Goal: Task Accomplishment & Management: Manage account settings

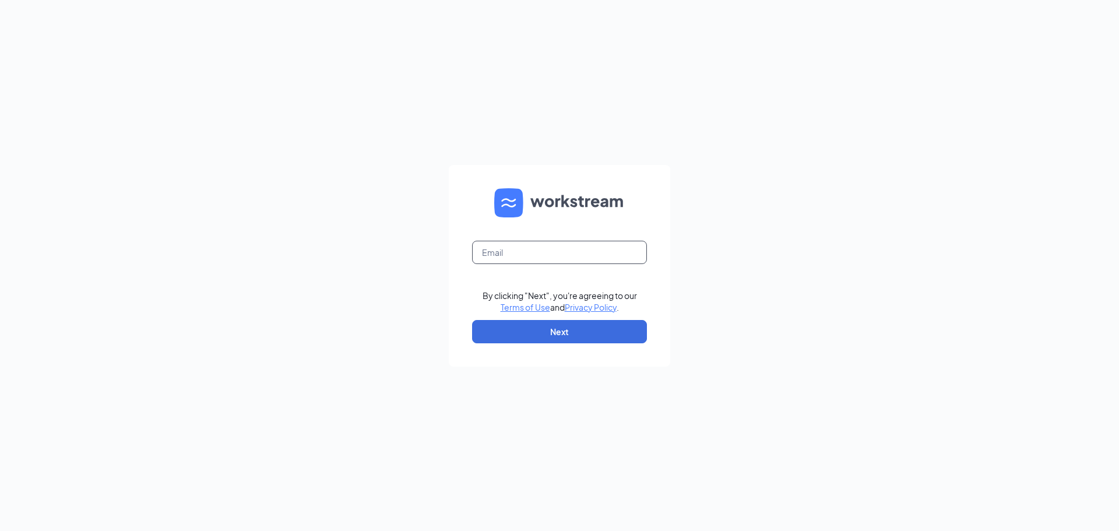
click at [619, 263] on input "text" at bounding box center [559, 252] width 175 height 23
type input "[EMAIL_ADDRESS][DOMAIN_NAME]"
click at [586, 338] on button "Next" at bounding box center [559, 331] width 175 height 23
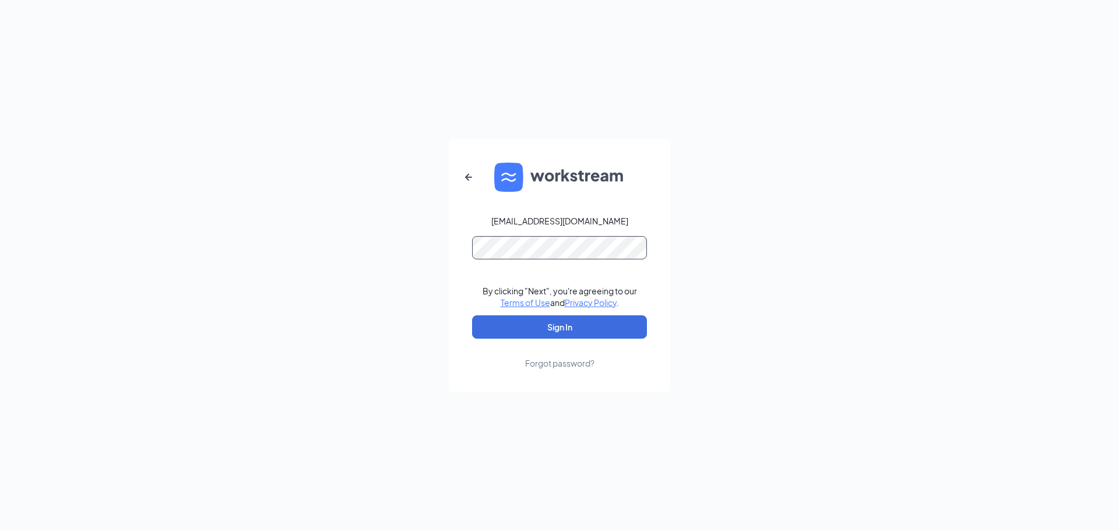
click at [472, 315] on button "Sign In" at bounding box center [559, 326] width 175 height 23
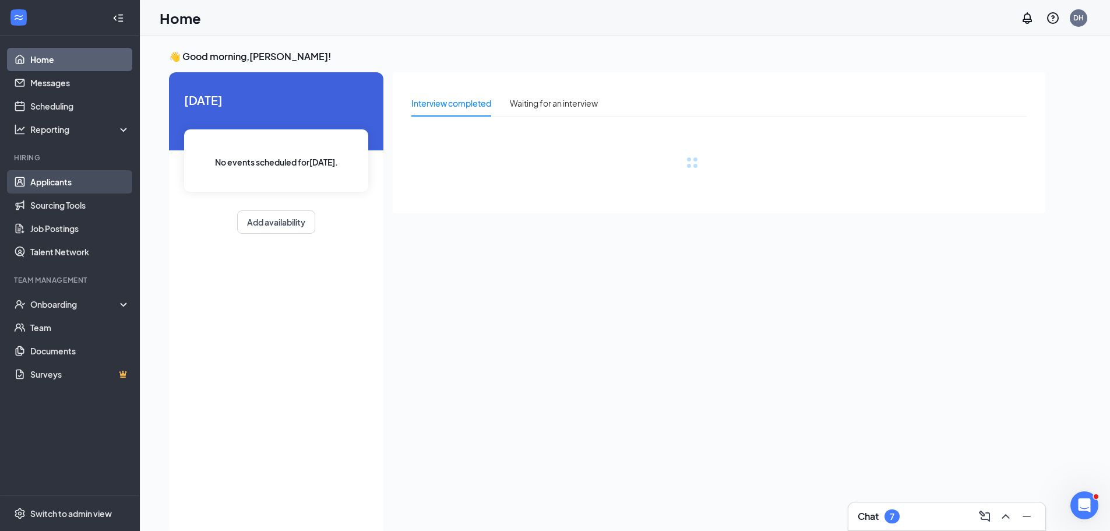
click at [86, 182] on link "Applicants" at bounding box center [80, 181] width 100 height 23
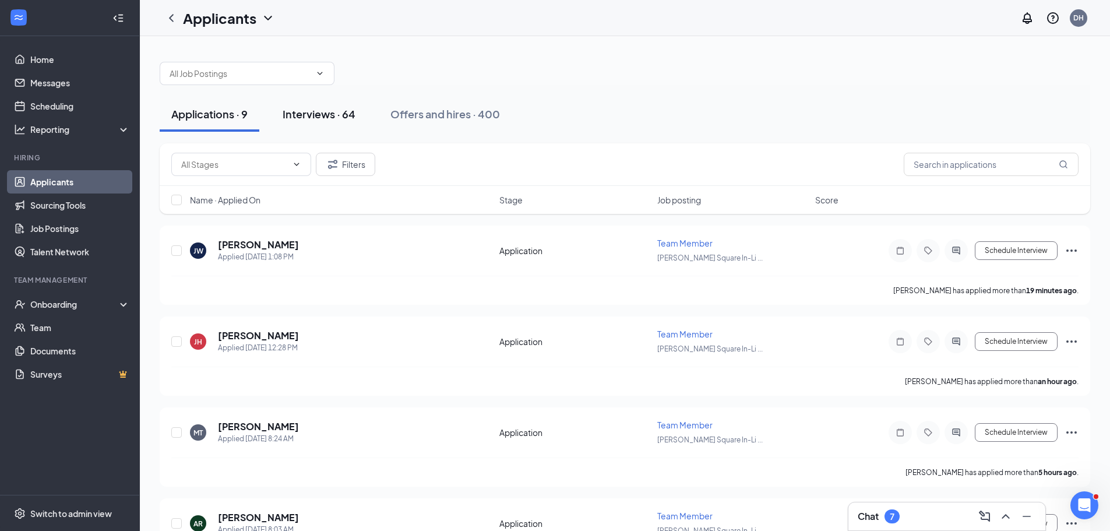
click at [292, 111] on div "Interviews · 64" at bounding box center [319, 114] width 73 height 15
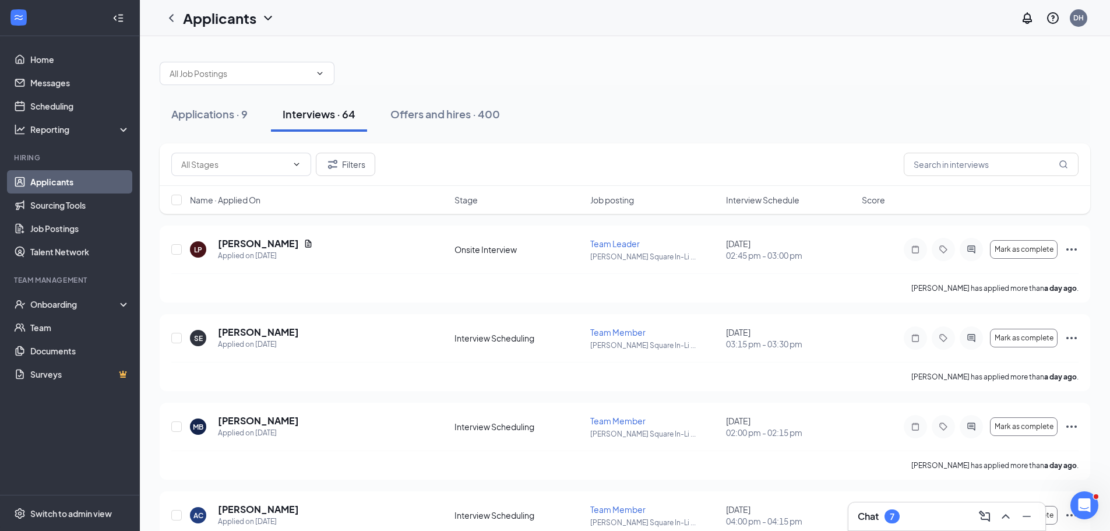
click at [861, 202] on div "Name · Applied On Stage Job posting Interview Schedule Score" at bounding box center [625, 200] width 931 height 28
click at [867, 205] on span "Score" at bounding box center [873, 200] width 23 height 12
click at [915, 245] on icon "ActiveNote" at bounding box center [915, 249] width 14 height 9
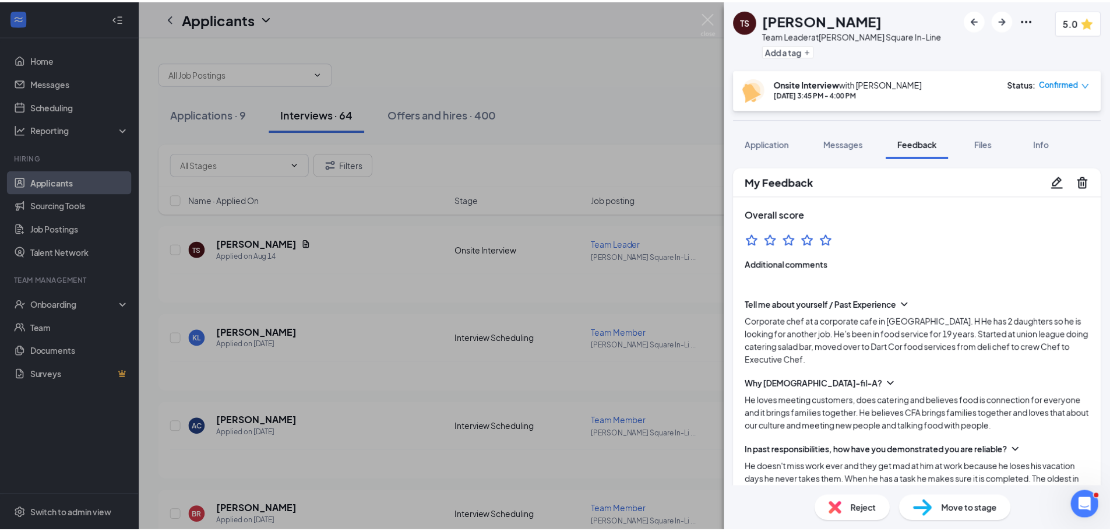
scroll to position [1013, 0]
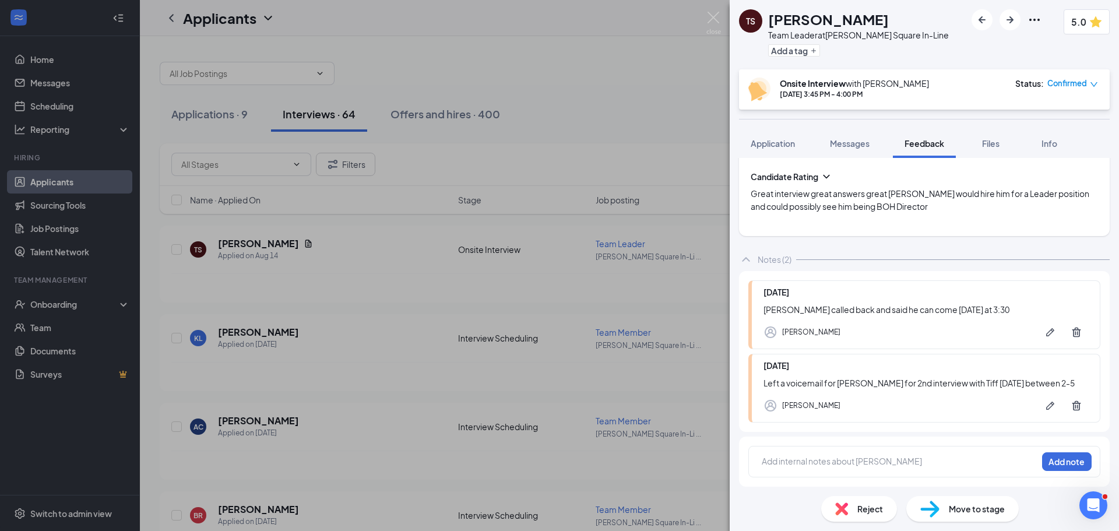
drag, startPoint x: 910, startPoint y: 257, endPoint x: 913, endPoint y: 284, distance: 26.9
click at [312, 262] on div "TS [PERSON_NAME] Team Leader at [PERSON_NAME][GEOGRAPHIC_DATA] In-Line Add a ta…" at bounding box center [559, 265] width 1119 height 531
click at [517, 246] on div "TS [PERSON_NAME] Team Leader at [PERSON_NAME][GEOGRAPHIC_DATA] In-Line Add a ta…" at bounding box center [559, 265] width 1119 height 531
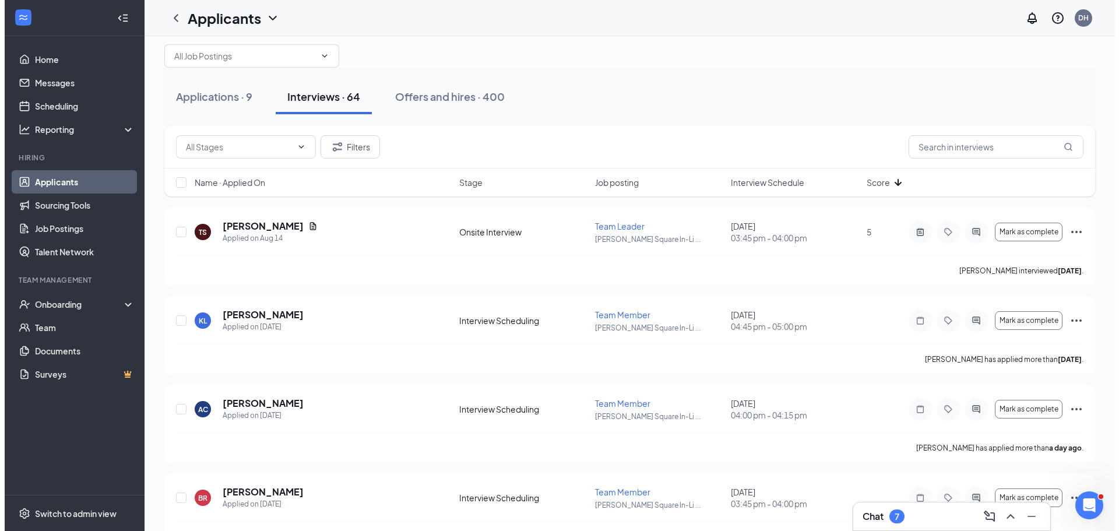
scroll to position [34, 0]
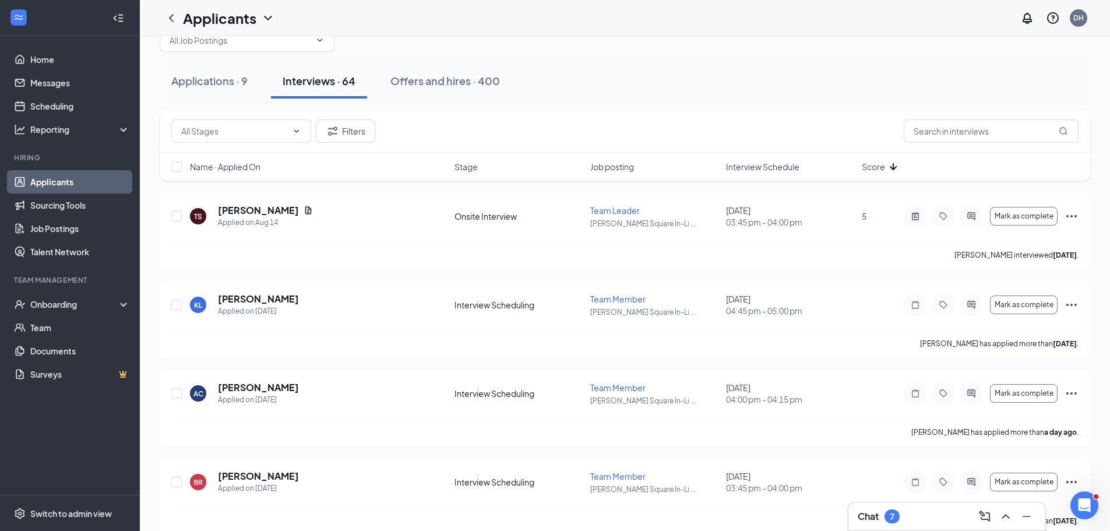
drag, startPoint x: 1093, startPoint y: 136, endPoint x: 1102, endPoint y: 157, distance: 23.0
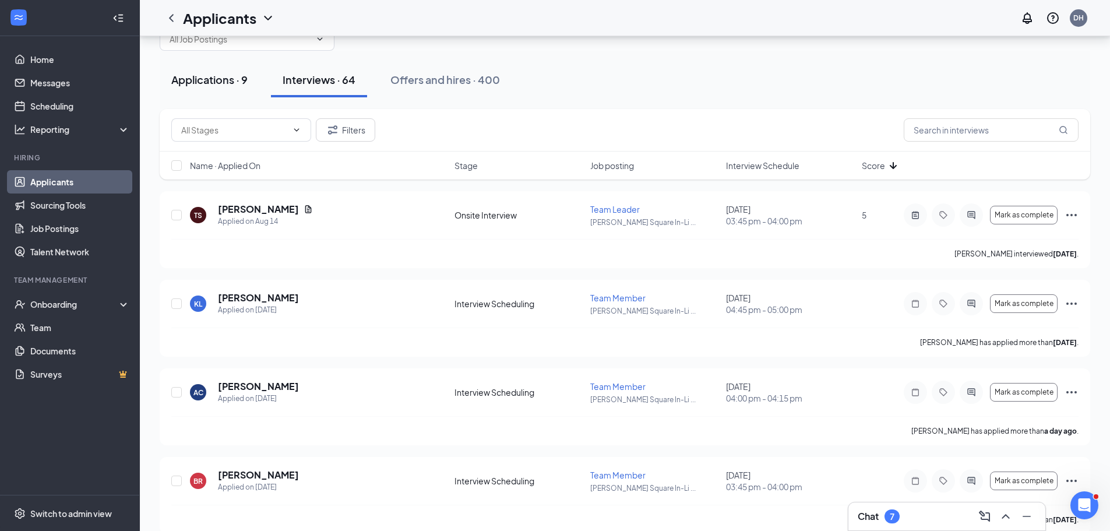
click at [204, 80] on div "Applications · 9" at bounding box center [209, 79] width 76 height 15
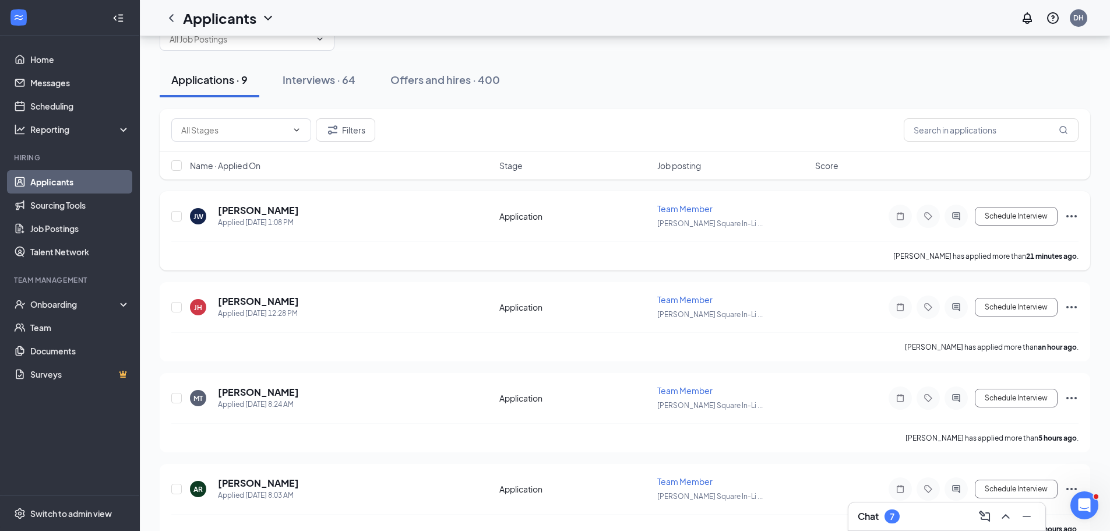
click at [893, 221] on div at bounding box center [900, 216] width 23 height 23
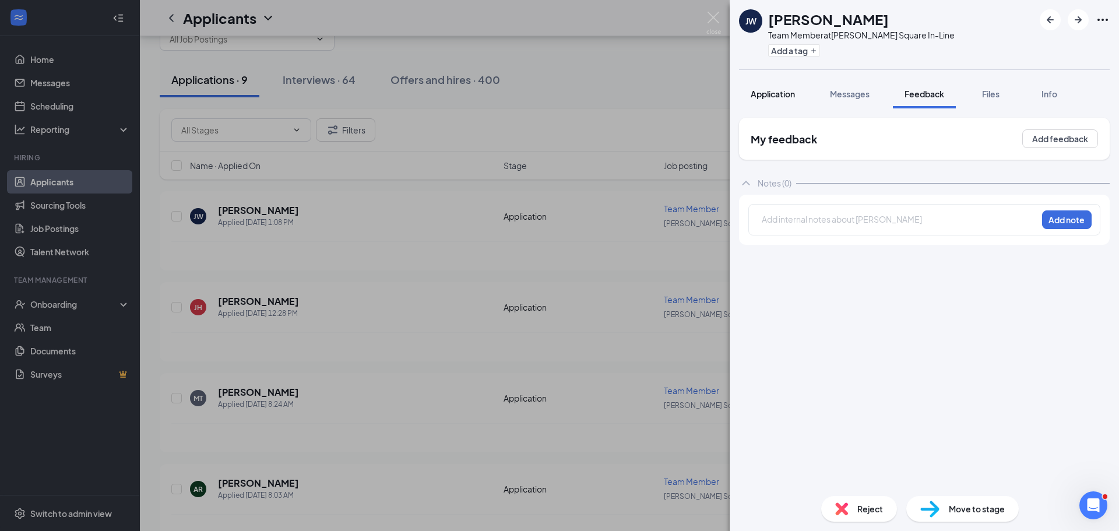
click at [796, 104] on button "Application" at bounding box center [773, 93] width 68 height 29
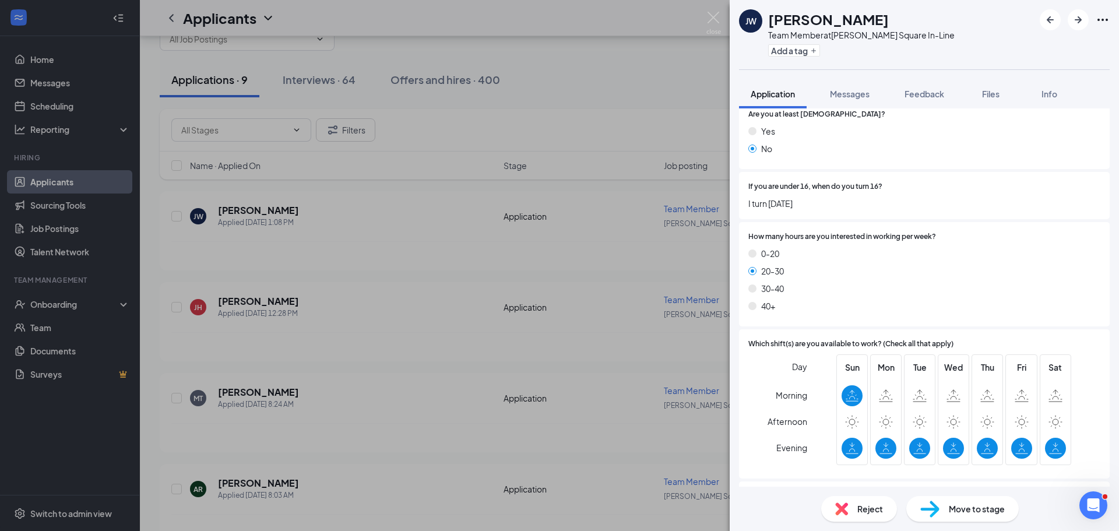
scroll to position [377, 0]
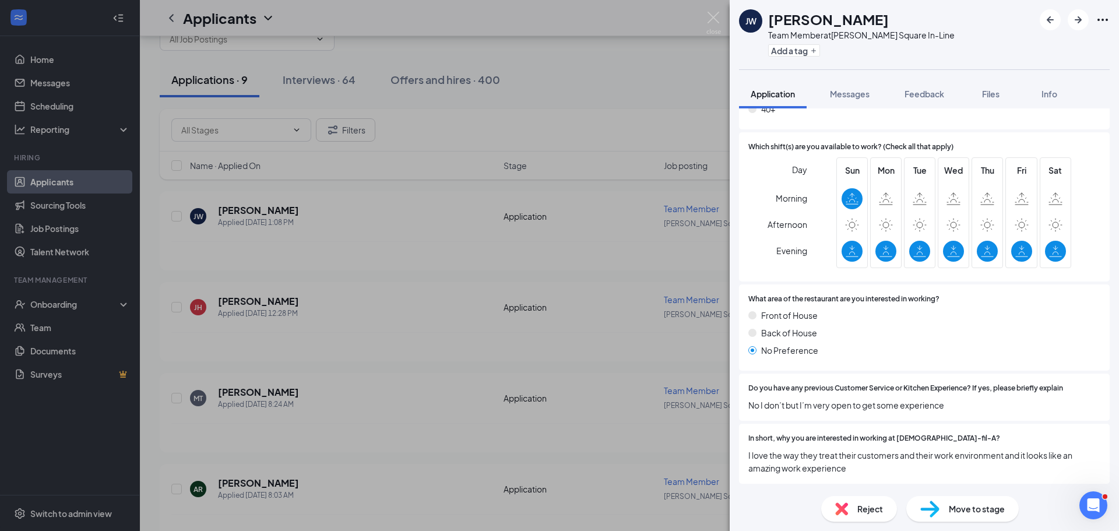
drag, startPoint x: 890, startPoint y: 251, endPoint x: 922, endPoint y: 395, distance: 147.6
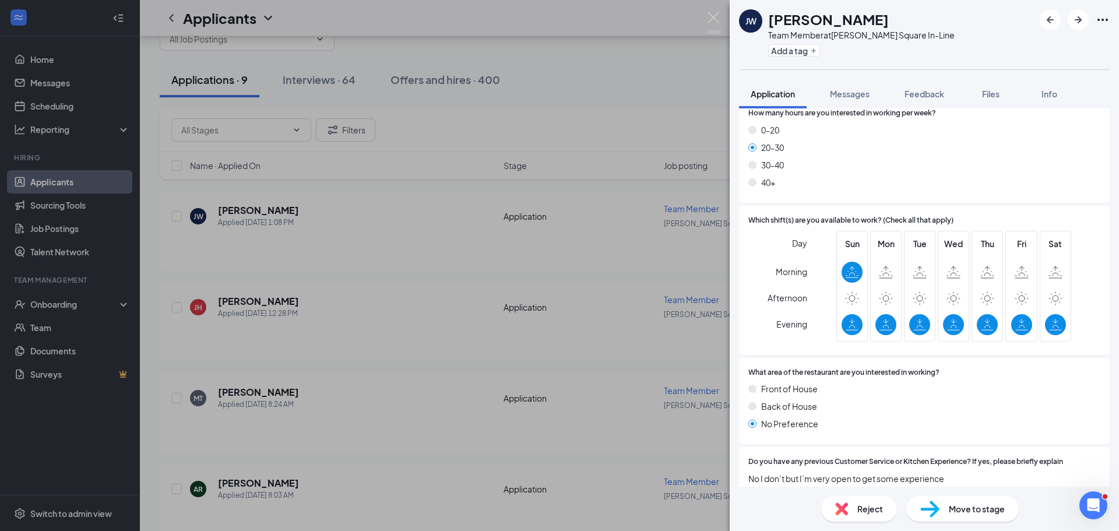
scroll to position [0, 0]
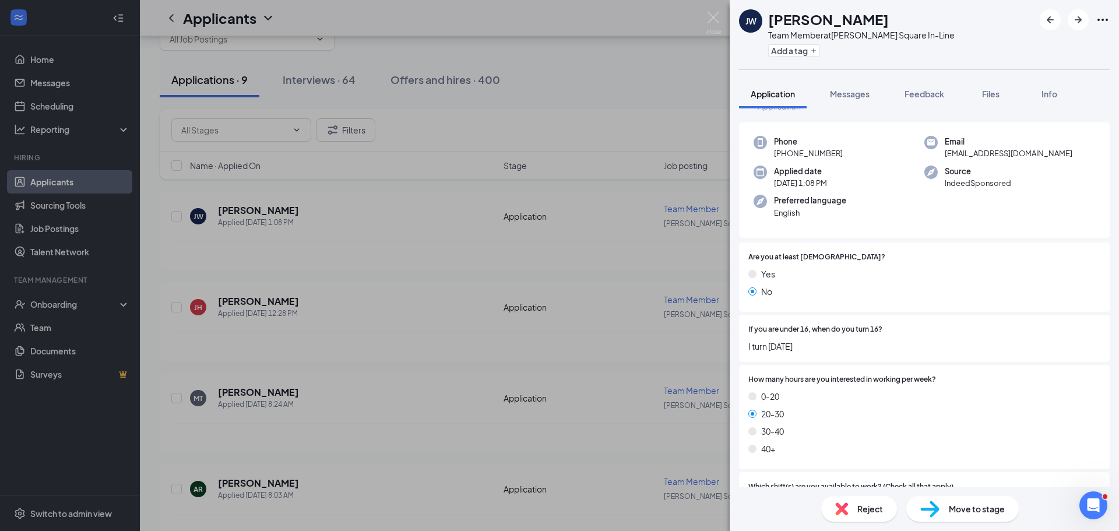
drag, startPoint x: 886, startPoint y: 343, endPoint x: 896, endPoint y: 279, distance: 65.0
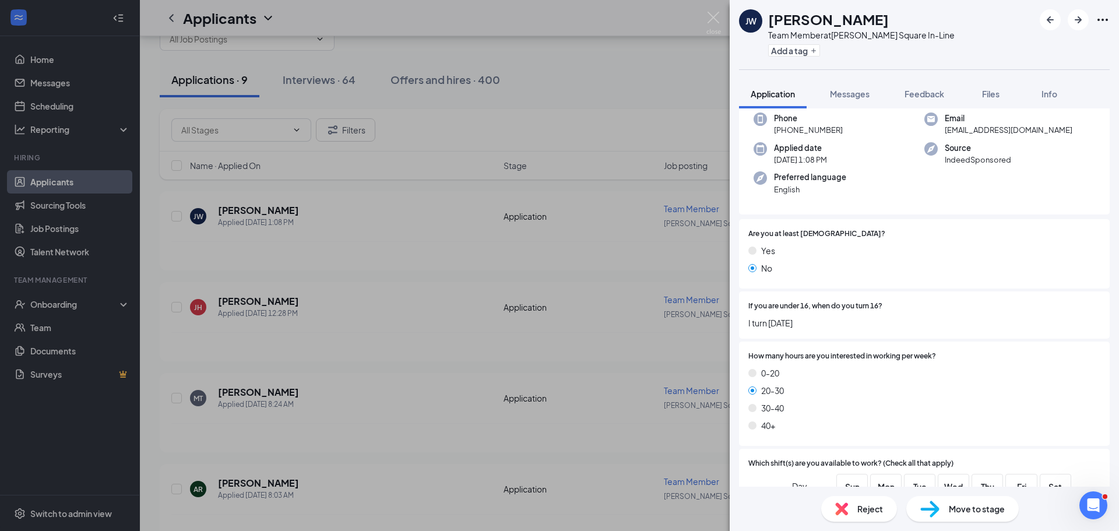
scroll to position [116, 0]
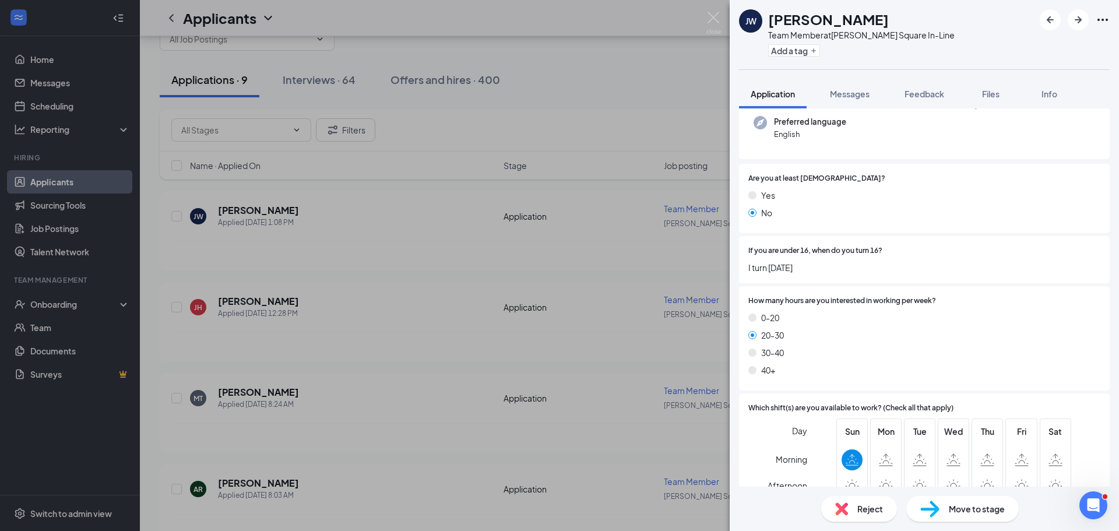
drag, startPoint x: 897, startPoint y: 312, endPoint x: 899, endPoint y: 331, distance: 18.7
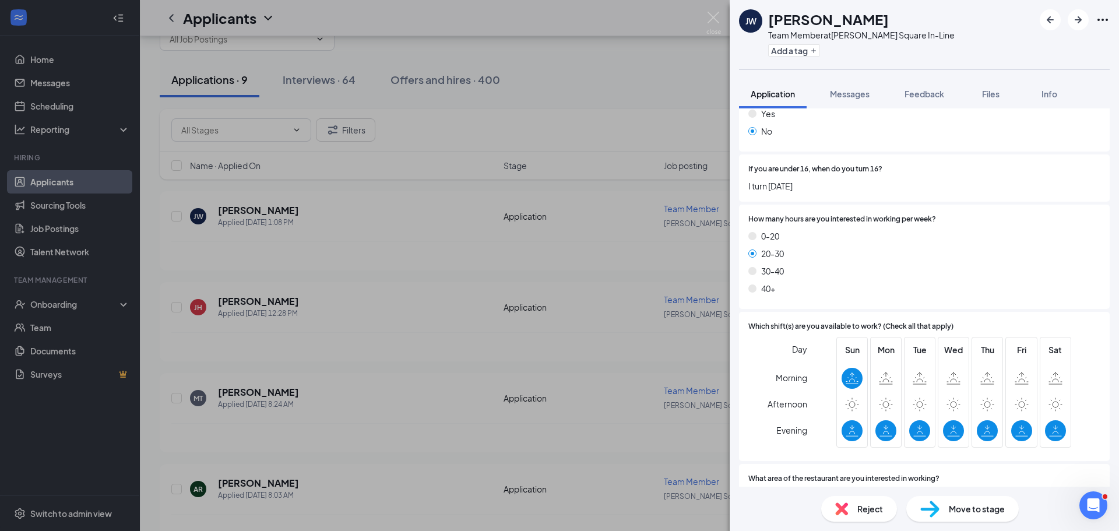
scroll to position [377, 0]
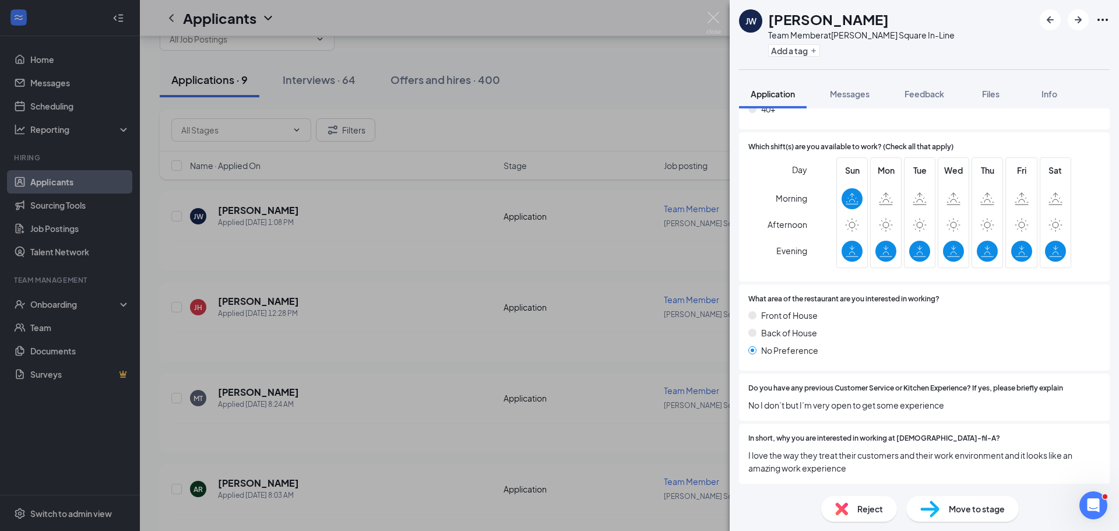
drag, startPoint x: 901, startPoint y: 312, endPoint x: 917, endPoint y: 436, distance: 124.5
click at [933, 511] on img at bounding box center [929, 509] width 19 height 17
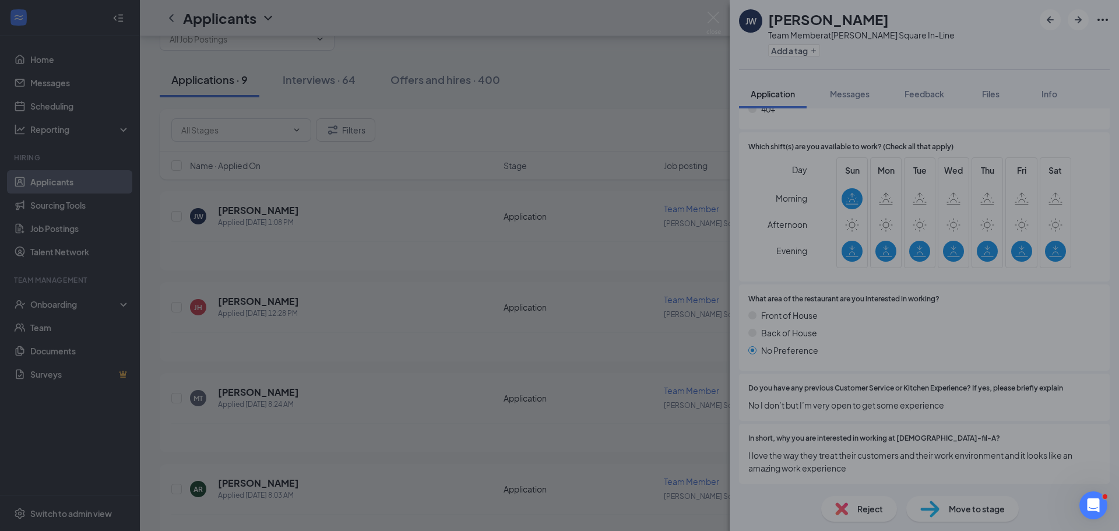
scroll to position [372, 0]
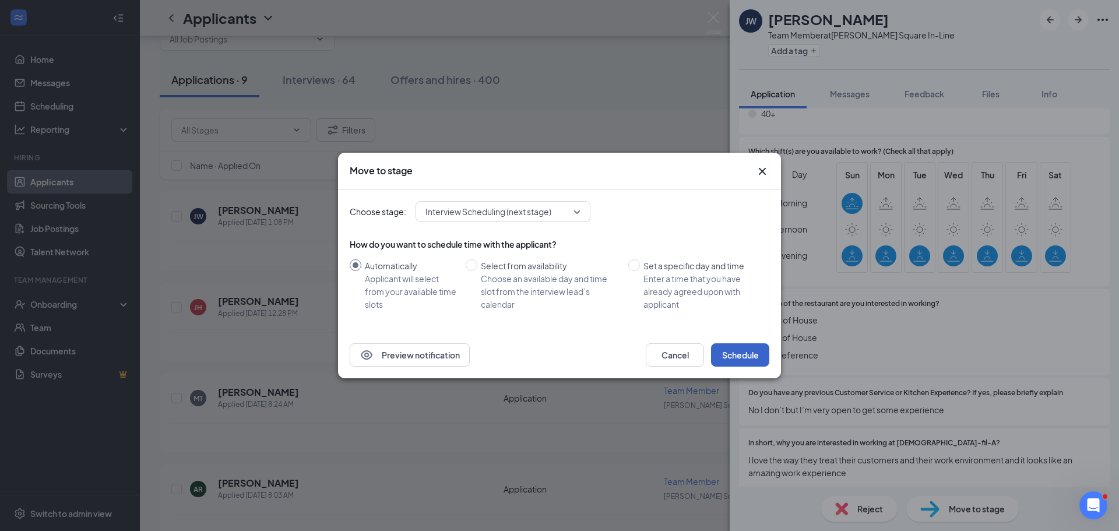
click at [757, 362] on button "Schedule" at bounding box center [740, 354] width 58 height 23
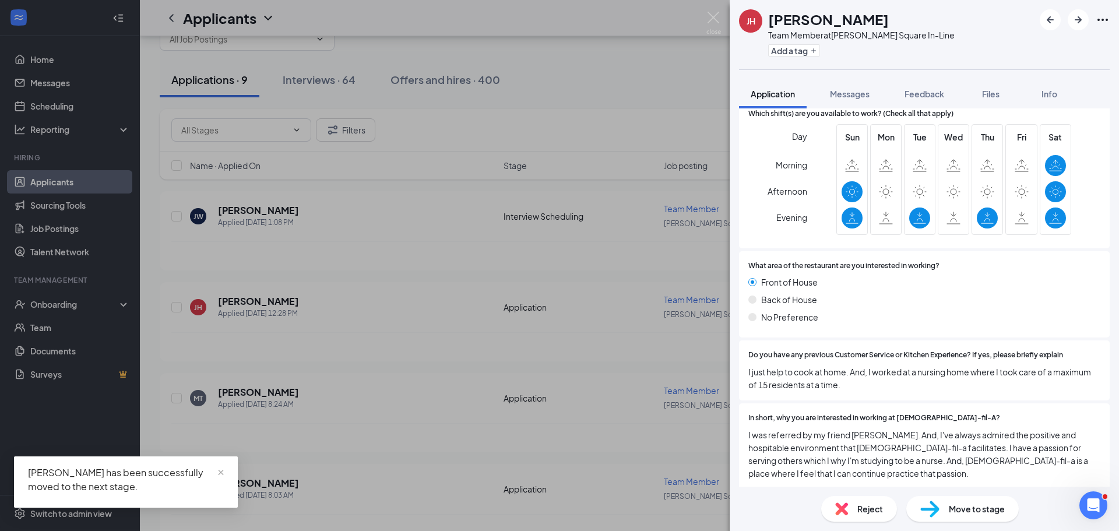
drag, startPoint x: 926, startPoint y: 255, endPoint x: 952, endPoint y: 359, distance: 106.8
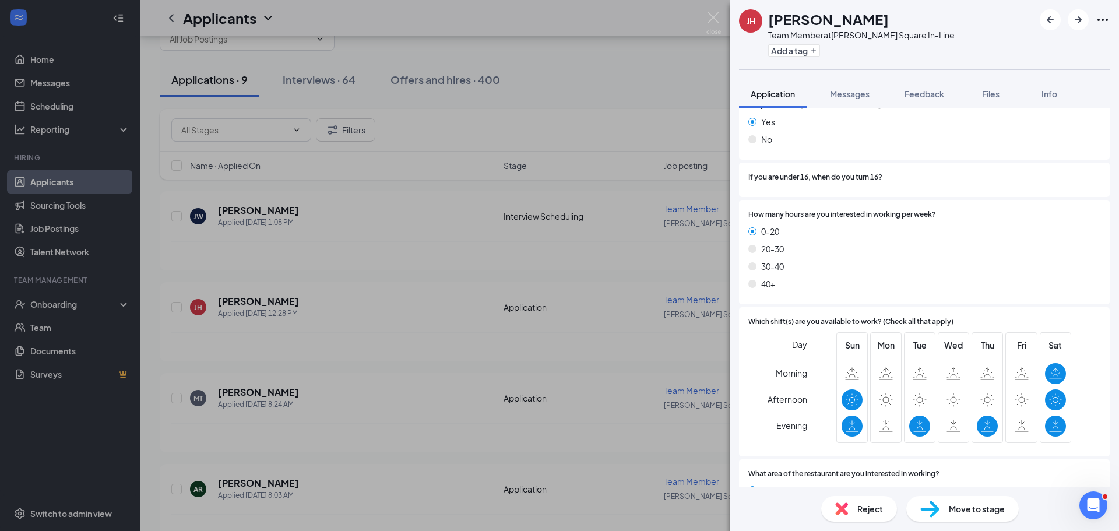
drag, startPoint x: 874, startPoint y: 383, endPoint x: 876, endPoint y: 316, distance: 66.5
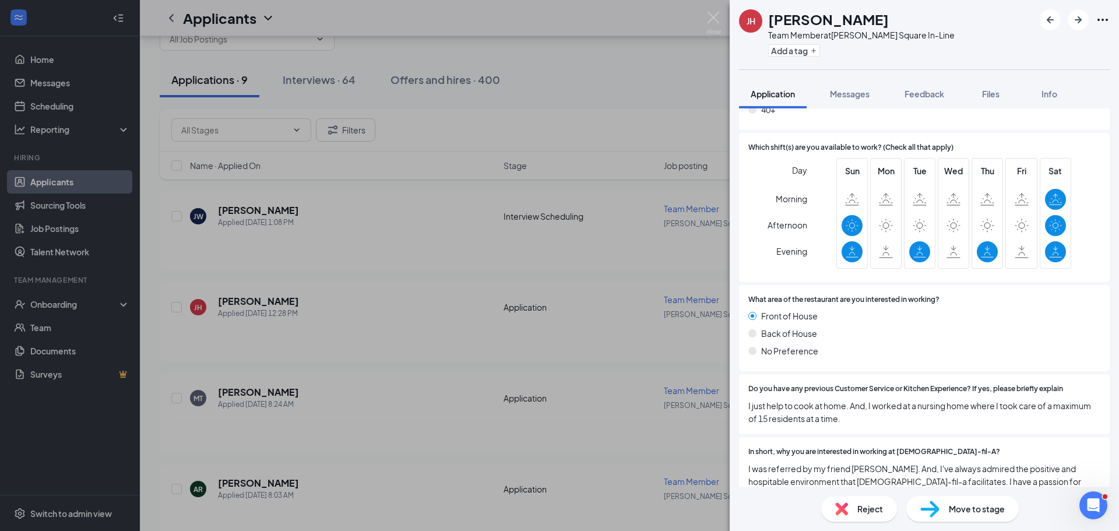
scroll to position [403, 0]
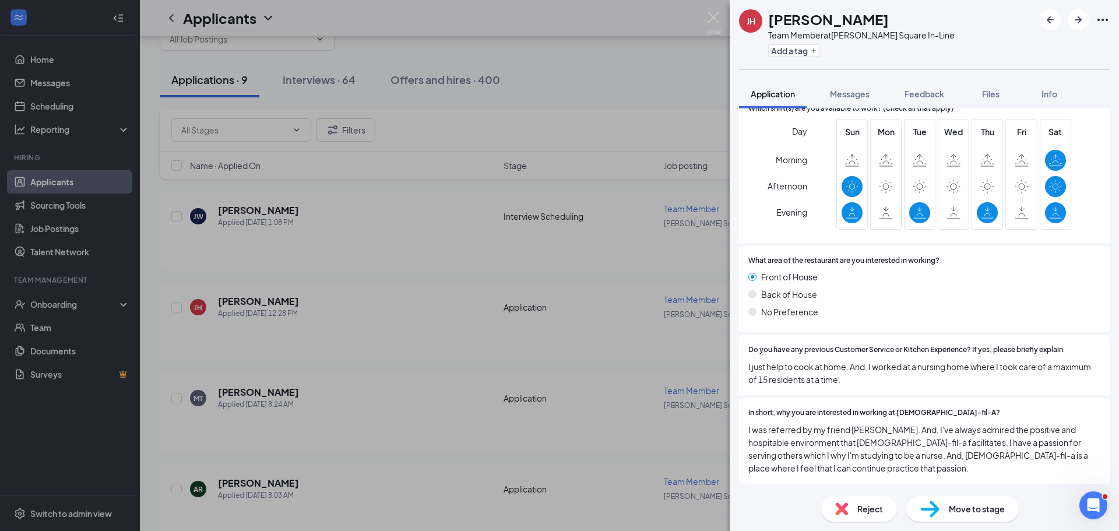
drag, startPoint x: 900, startPoint y: 323, endPoint x: 905, endPoint y: 384, distance: 61.4
click at [951, 503] on span "Move to stage" at bounding box center [977, 508] width 56 height 13
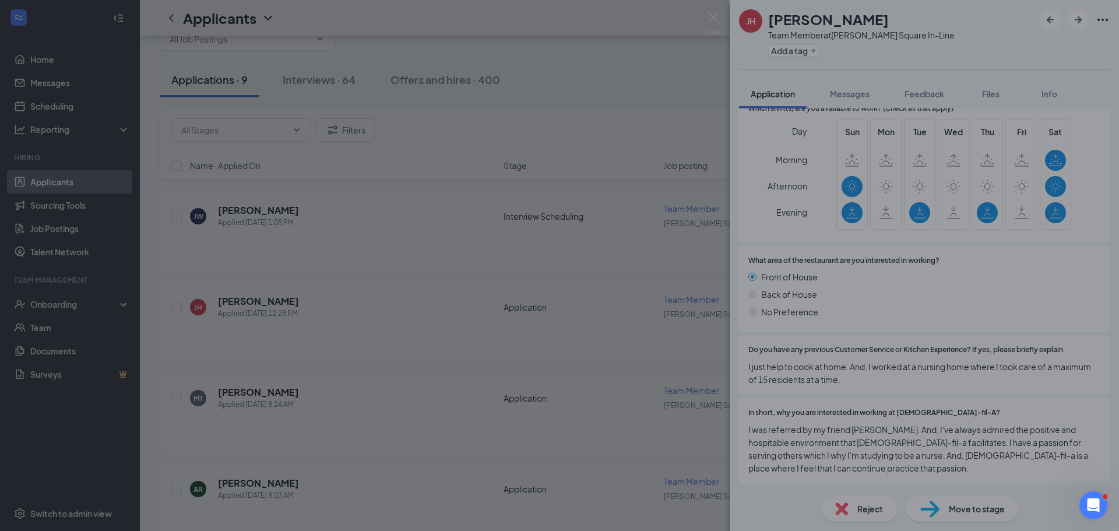
scroll to position [398, 0]
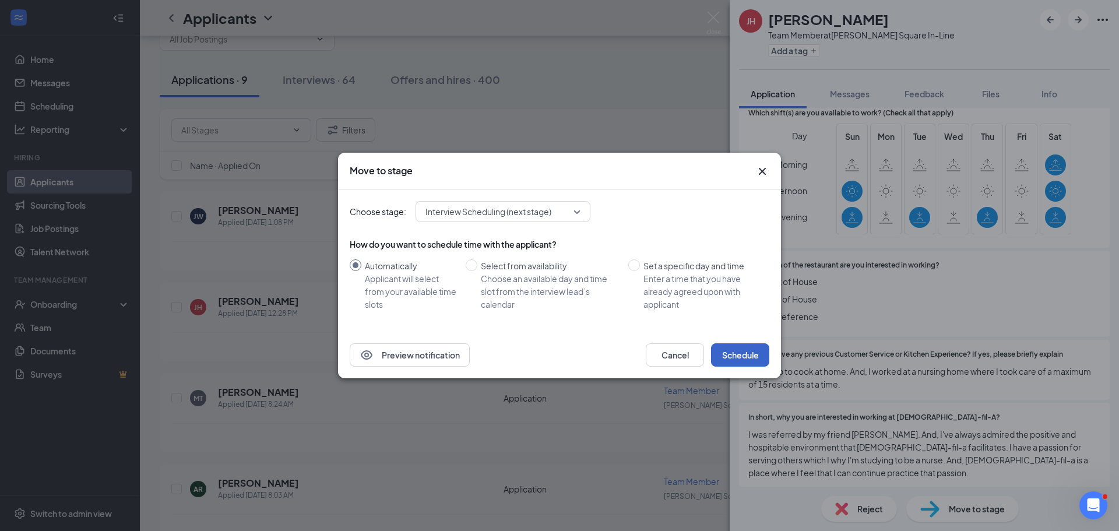
click at [754, 353] on button "Schedule" at bounding box center [740, 354] width 58 height 23
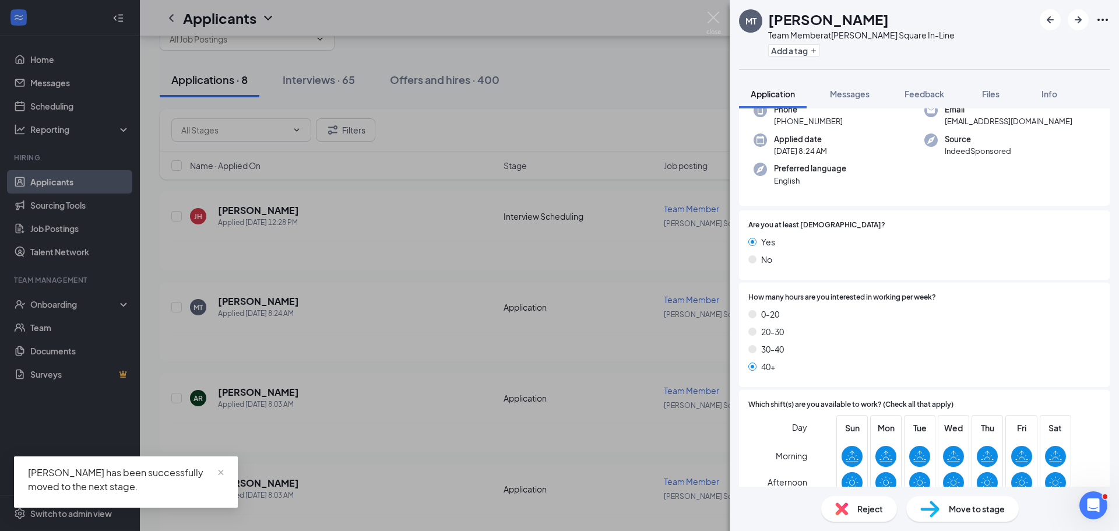
scroll to position [314, 0]
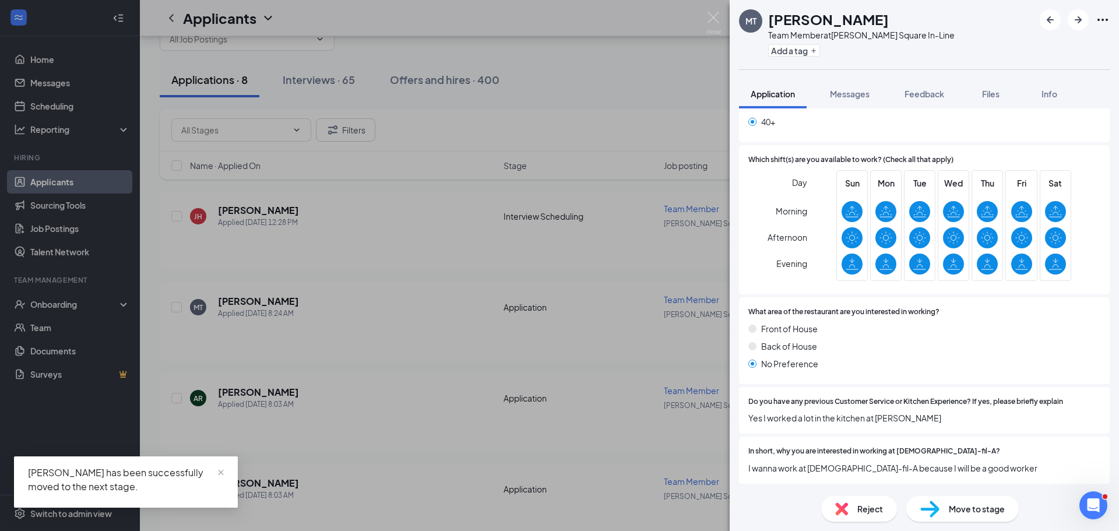
drag, startPoint x: 829, startPoint y: 169, endPoint x: 871, endPoint y: 317, distance: 153.8
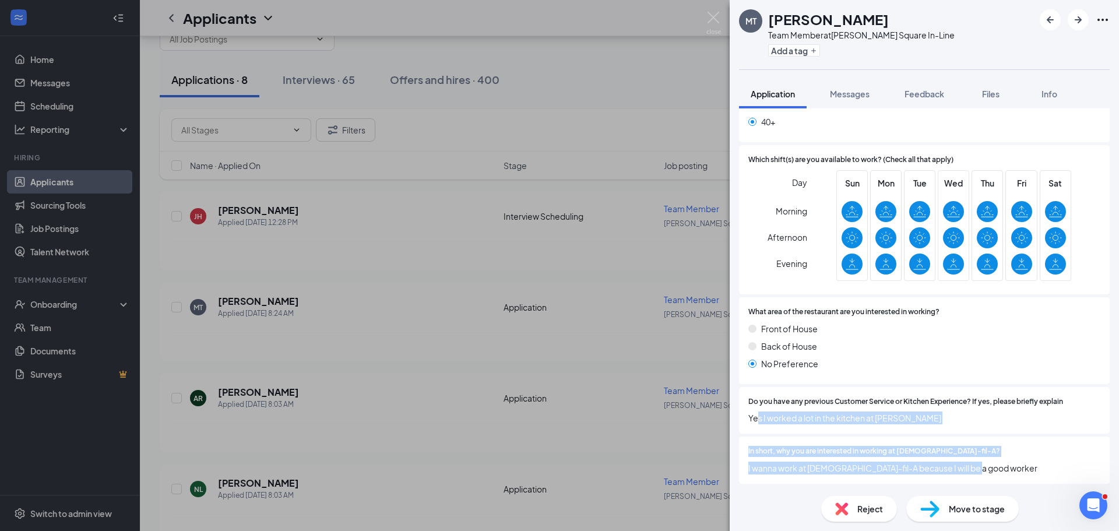
drag, startPoint x: 756, startPoint y: 409, endPoint x: 969, endPoint y: 466, distance: 220.2
click at [969, 466] on div "Are you at least [DEMOGRAPHIC_DATA]? Yes No How many hours are you interested i…" at bounding box center [924, 226] width 371 height 521
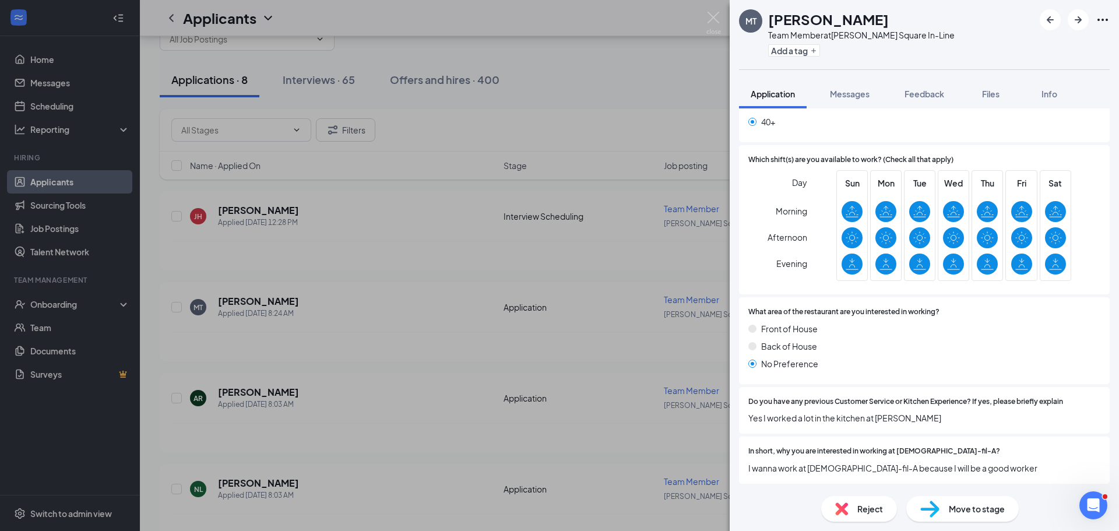
click at [871, 504] on span "Reject" at bounding box center [870, 508] width 26 height 13
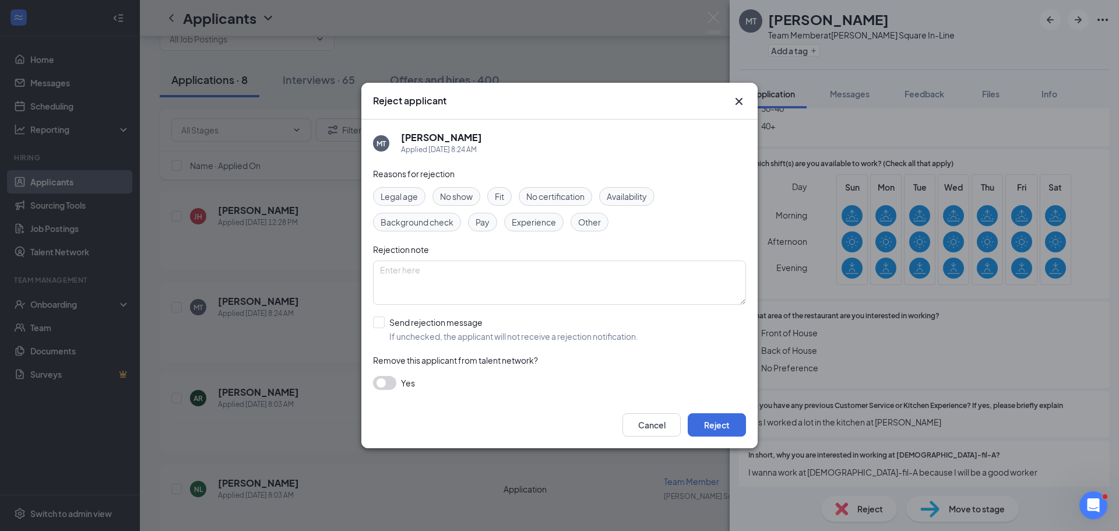
click at [496, 191] on span "Fit" at bounding box center [499, 196] width 9 height 13
click at [722, 422] on button "Reject" at bounding box center [717, 424] width 58 height 23
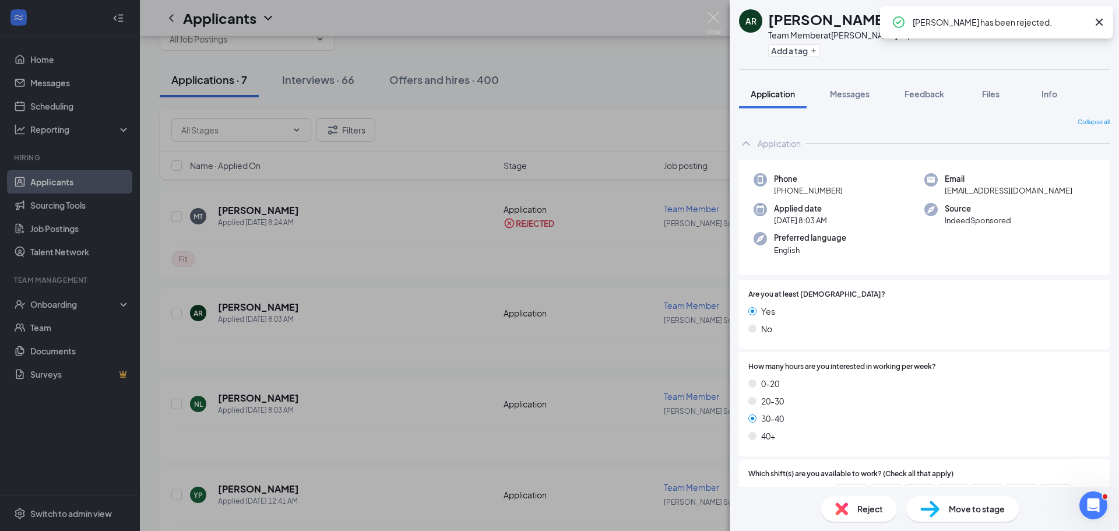
drag, startPoint x: 854, startPoint y: 267, endPoint x: 865, endPoint y: 285, distance: 21.2
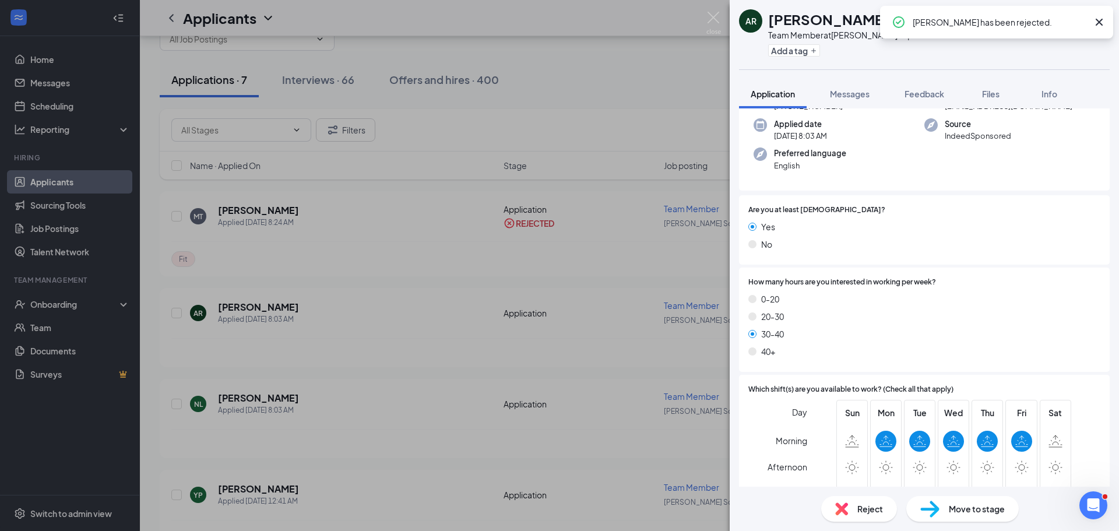
scroll to position [314, 0]
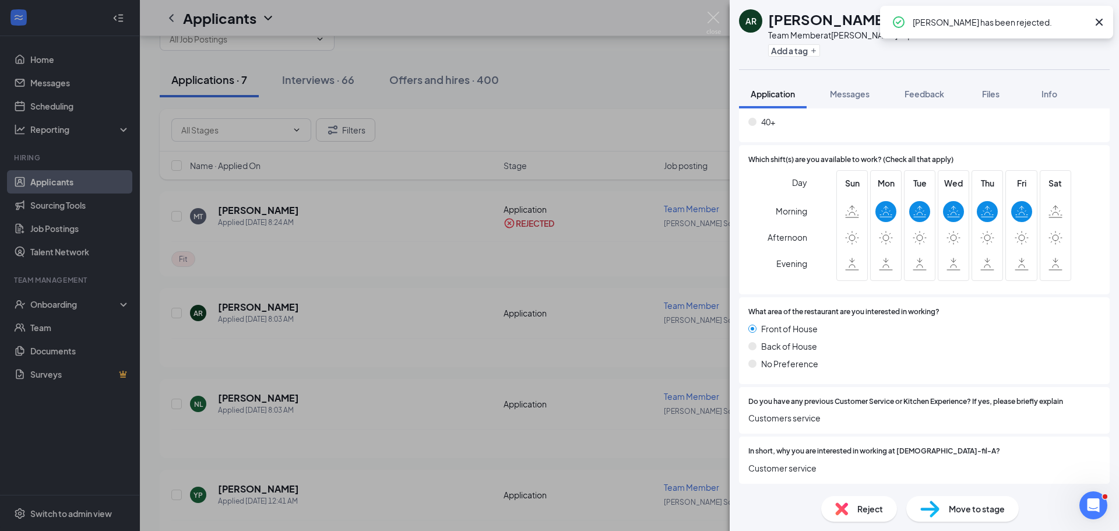
drag, startPoint x: 895, startPoint y: 210, endPoint x: 925, endPoint y: 415, distance: 207.3
click at [869, 511] on span "Reject" at bounding box center [870, 508] width 26 height 13
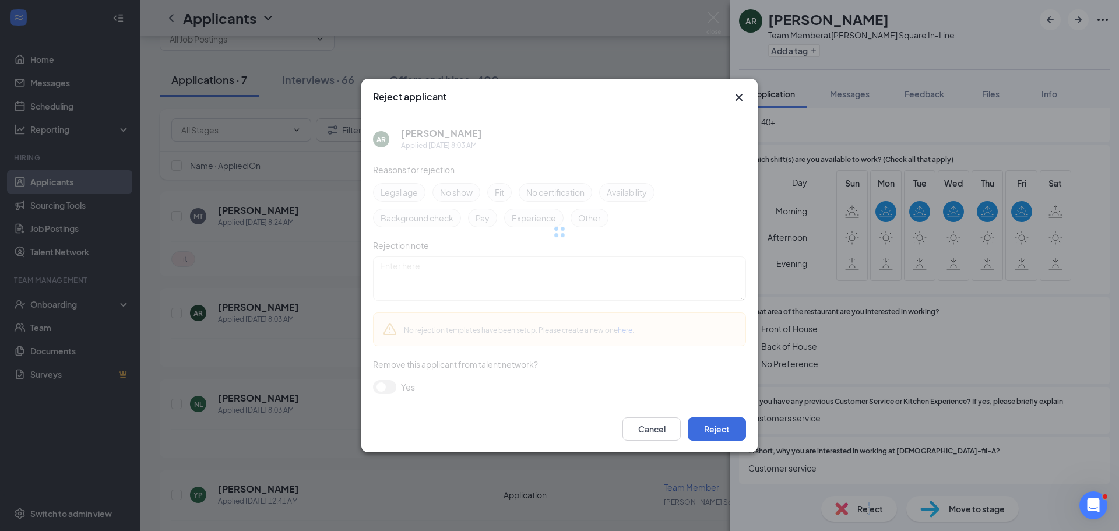
scroll to position [310, 0]
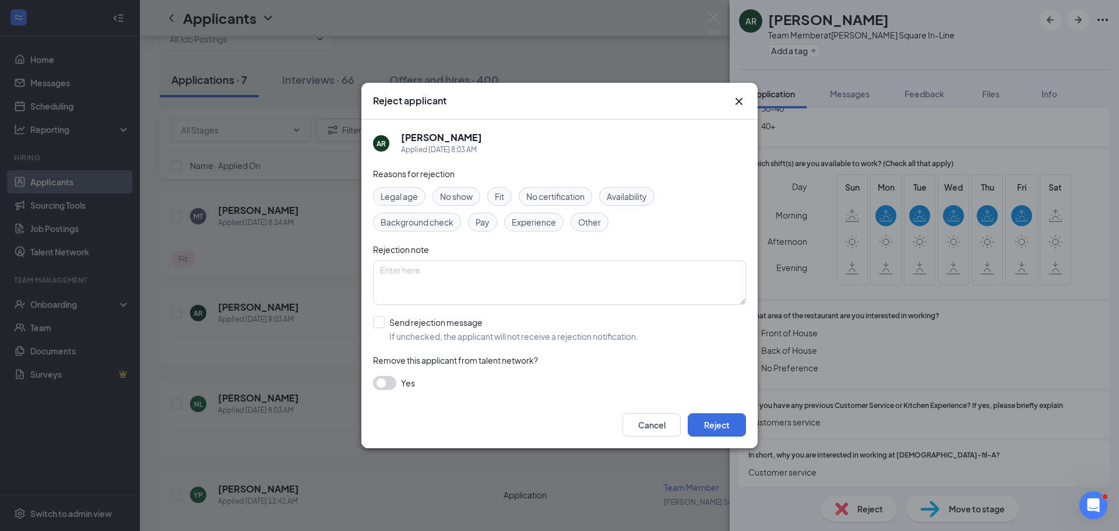
click at [510, 194] on div "Fit" at bounding box center [499, 196] width 24 height 19
click at [730, 424] on button "Reject" at bounding box center [717, 424] width 58 height 23
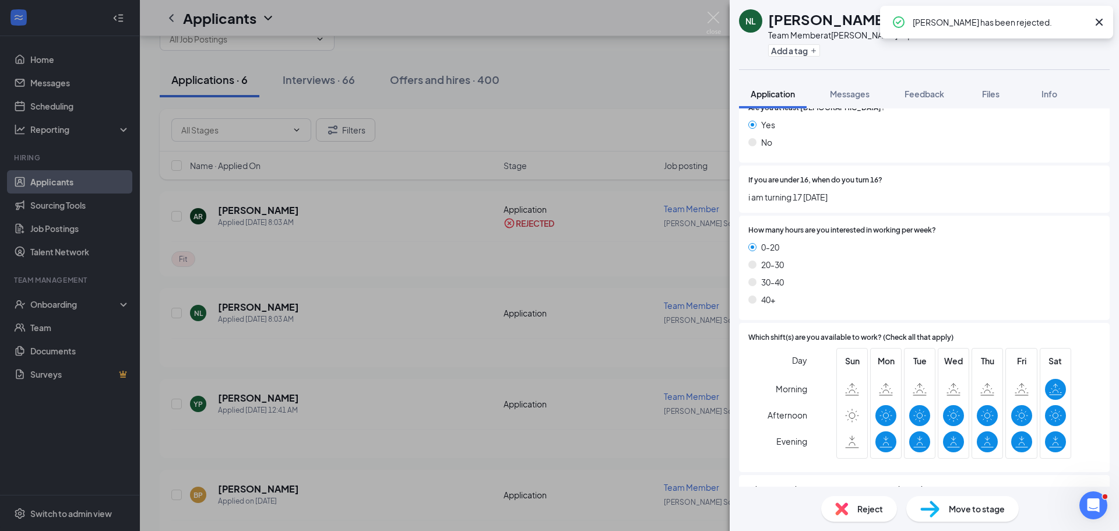
scroll to position [415, 0]
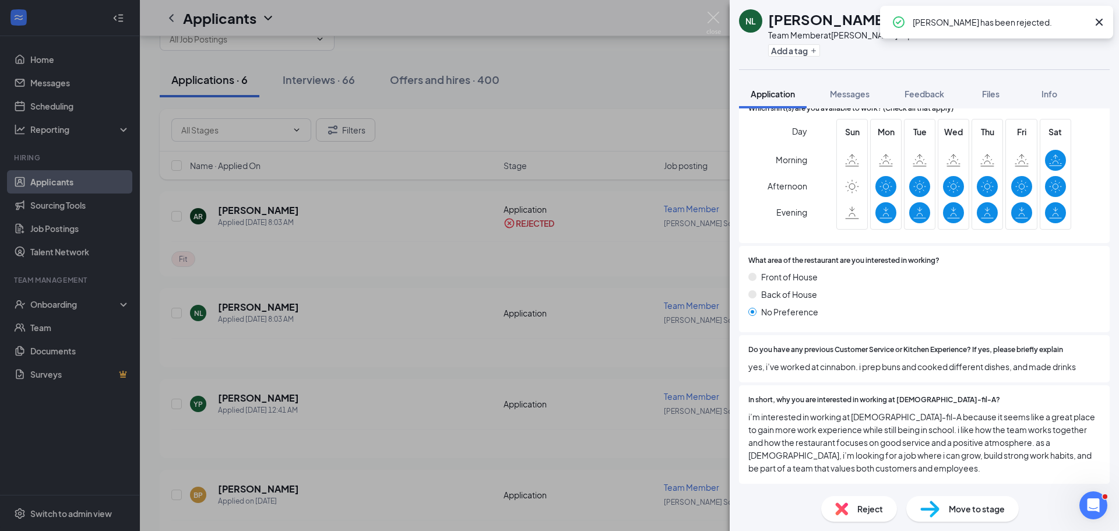
drag, startPoint x: 846, startPoint y: 214, endPoint x: 881, endPoint y: 337, distance: 127.8
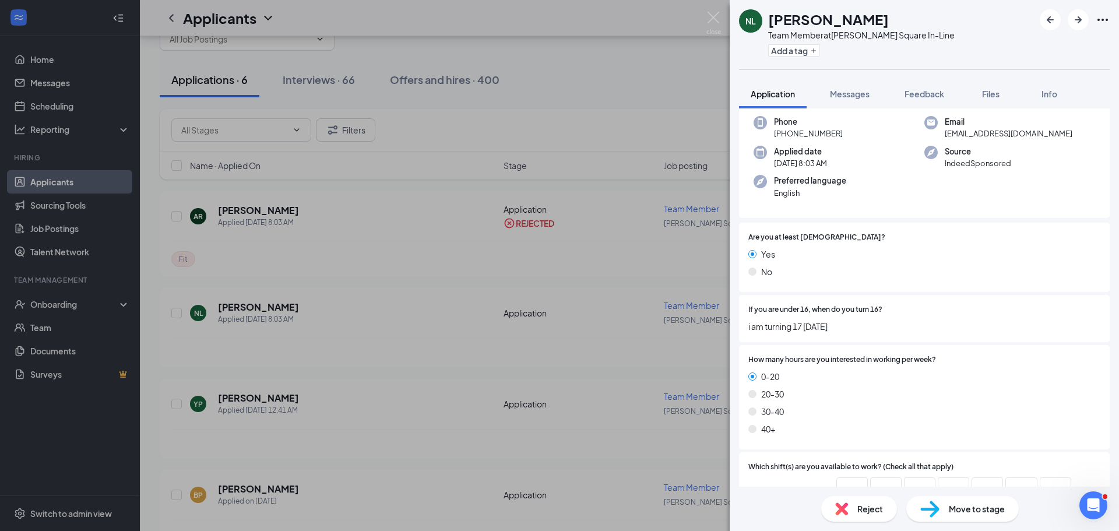
scroll to position [0, 0]
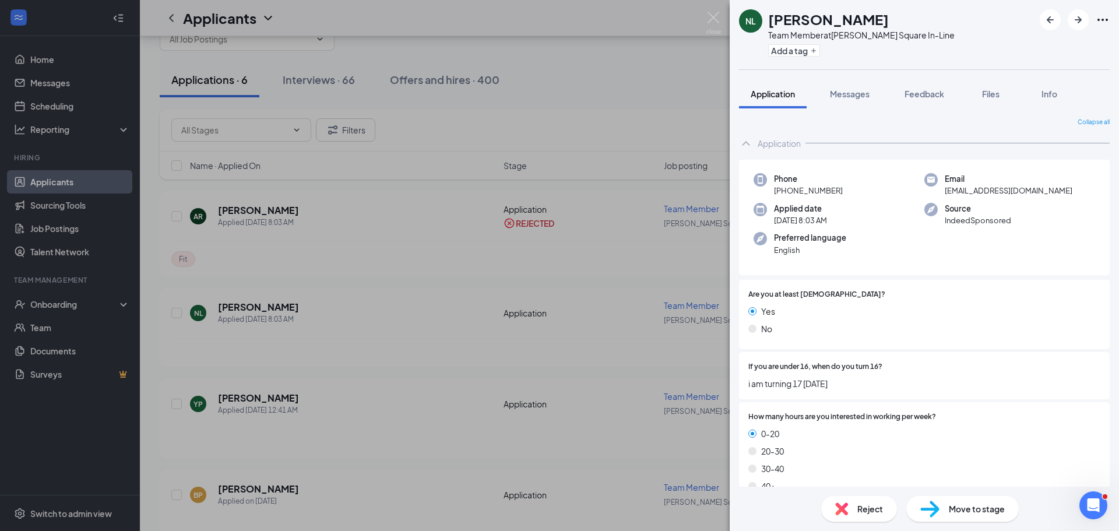
drag, startPoint x: 882, startPoint y: 344, endPoint x: 888, endPoint y: 143, distance: 201.1
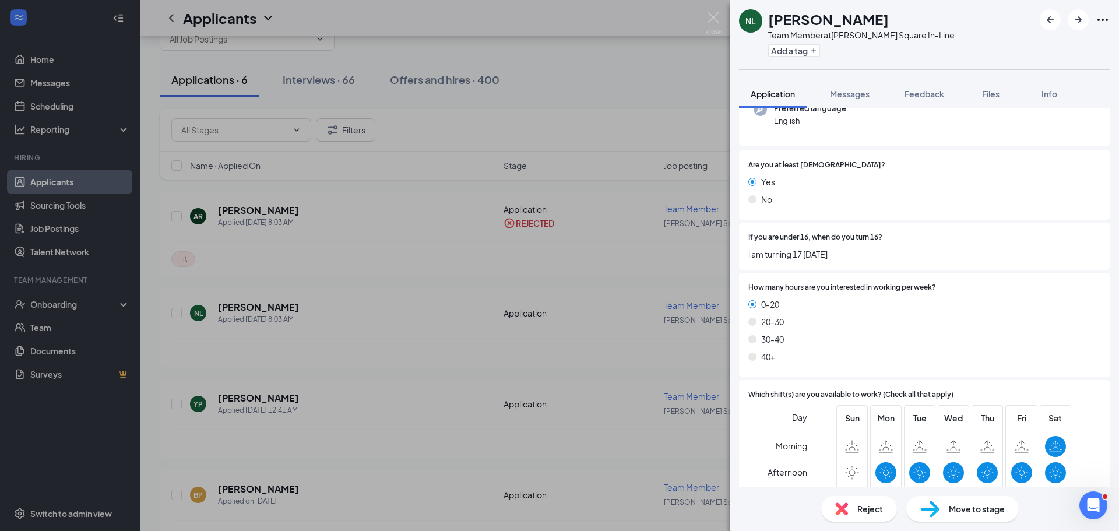
drag, startPoint x: 904, startPoint y: 216, endPoint x: 906, endPoint y: 226, distance: 10.6
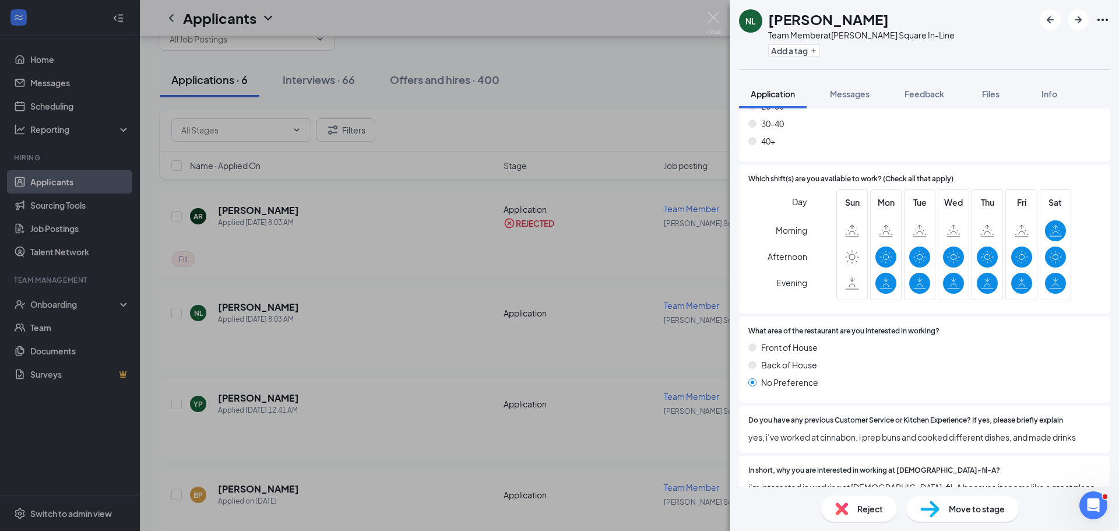
scroll to position [415, 0]
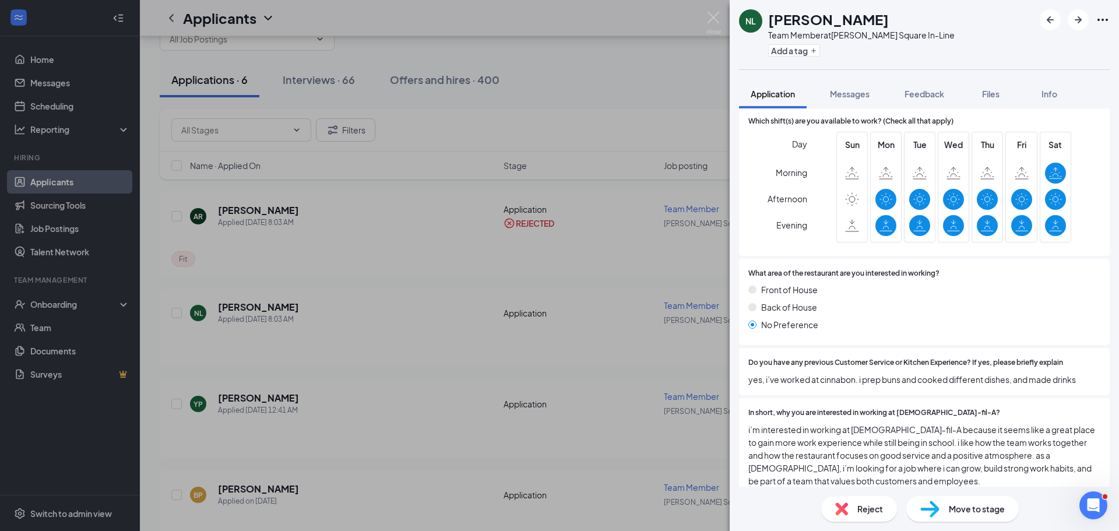
drag, startPoint x: 907, startPoint y: 241, endPoint x: 910, endPoint y: 286, distance: 45.5
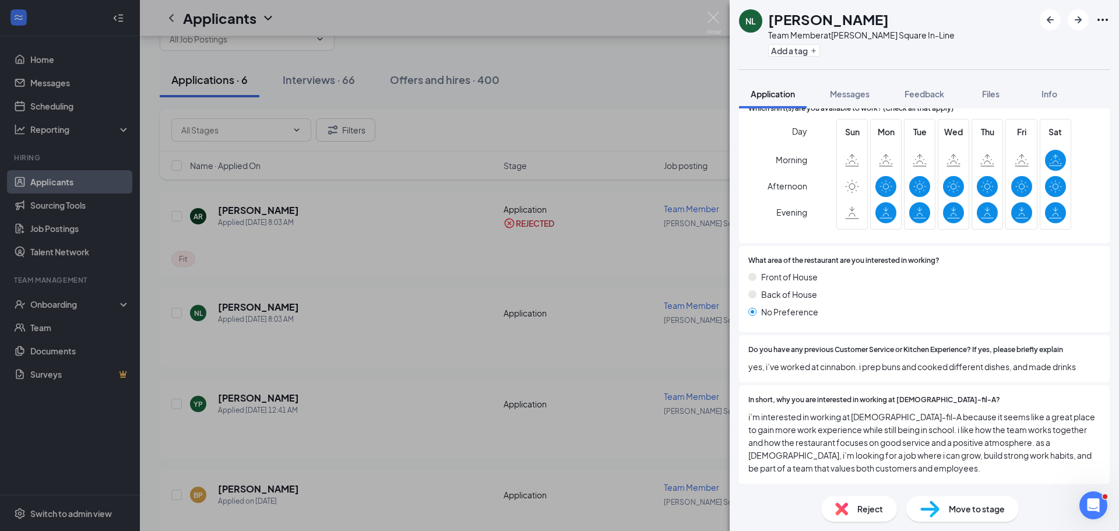
drag, startPoint x: 910, startPoint y: 305, endPoint x: 910, endPoint y: 339, distance: 33.2
click at [993, 501] on div "Move to stage" at bounding box center [962, 509] width 112 height 26
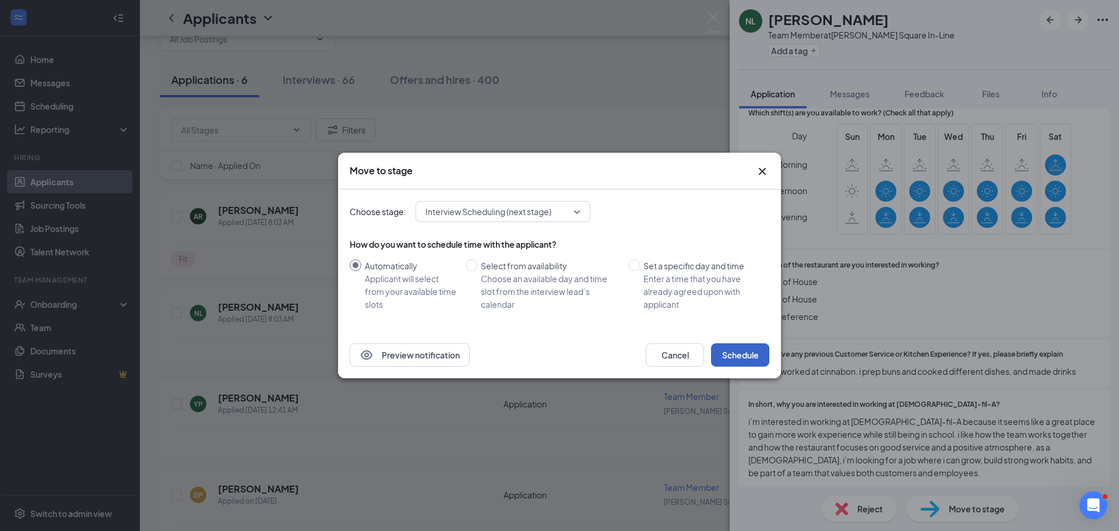
click at [752, 358] on button "Schedule" at bounding box center [740, 354] width 58 height 23
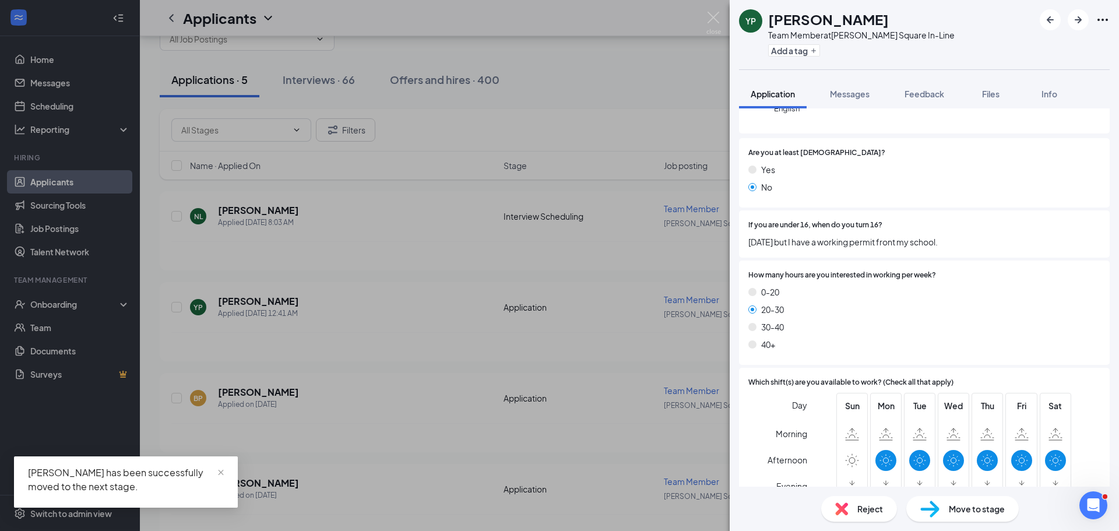
scroll to position [377, 0]
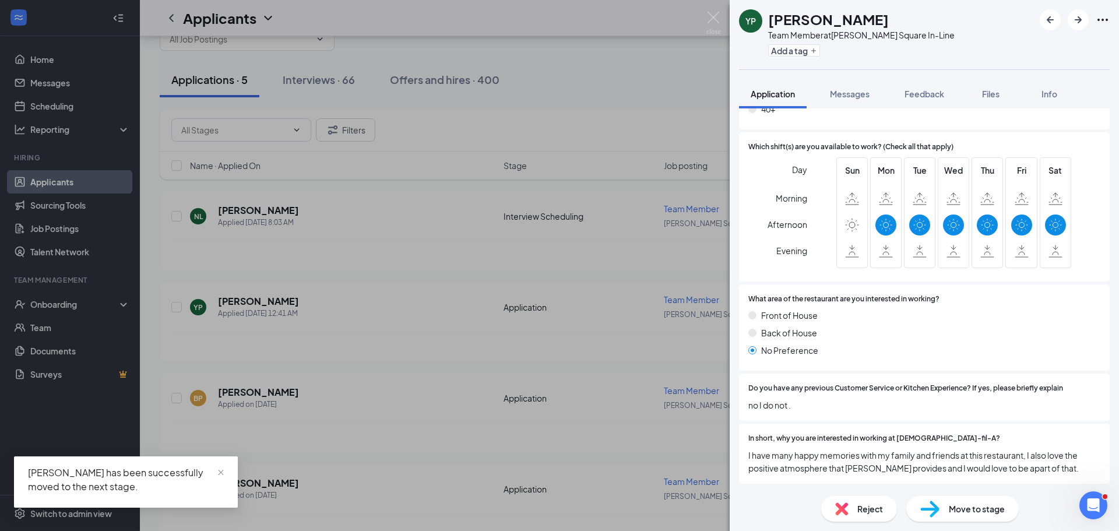
drag, startPoint x: 980, startPoint y: 388, endPoint x: 982, endPoint y: 443, distance: 55.4
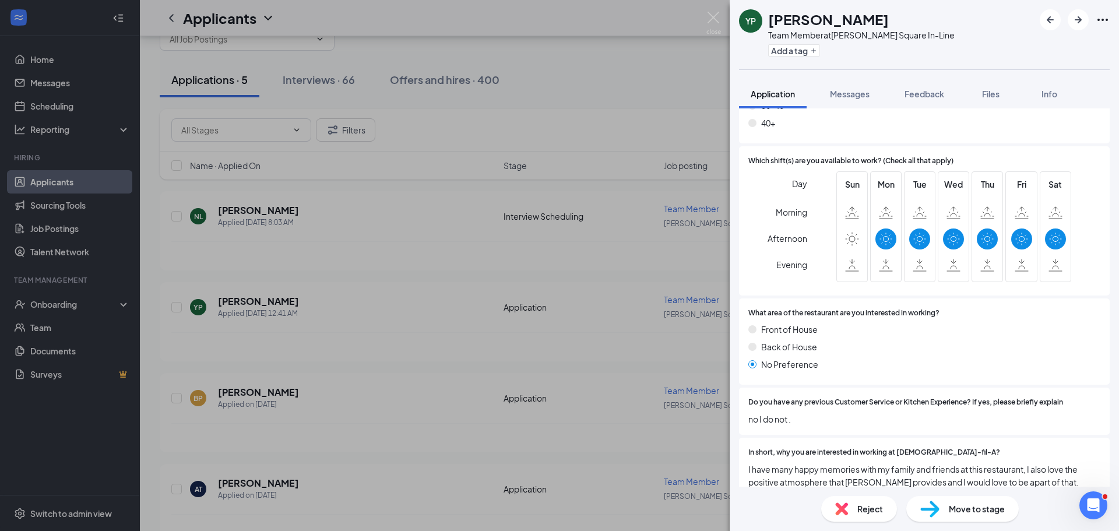
scroll to position [0, 0]
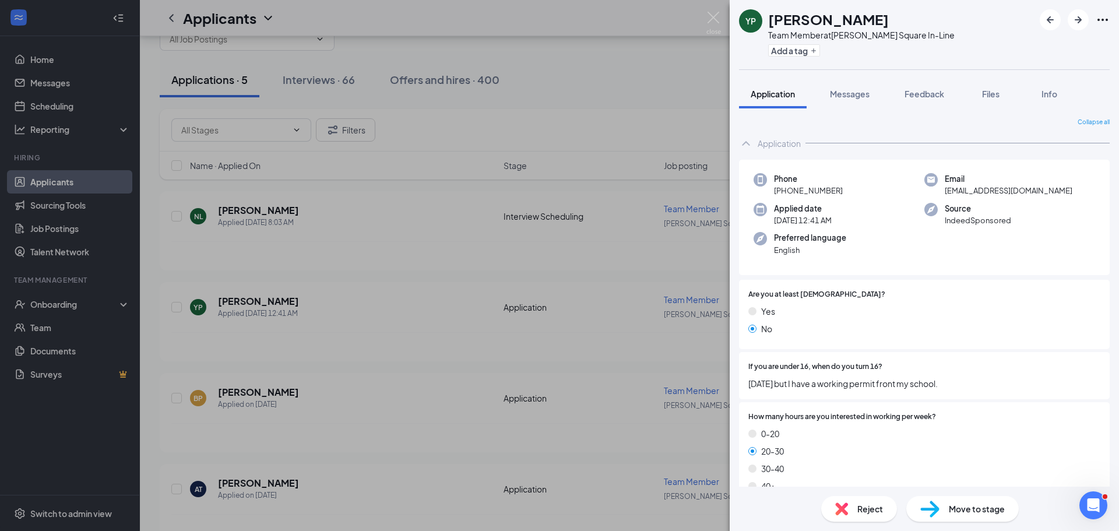
drag, startPoint x: 823, startPoint y: 415, endPoint x: 845, endPoint y: 280, distance: 136.3
click at [956, 97] on button "Feedback" at bounding box center [924, 93] width 63 height 29
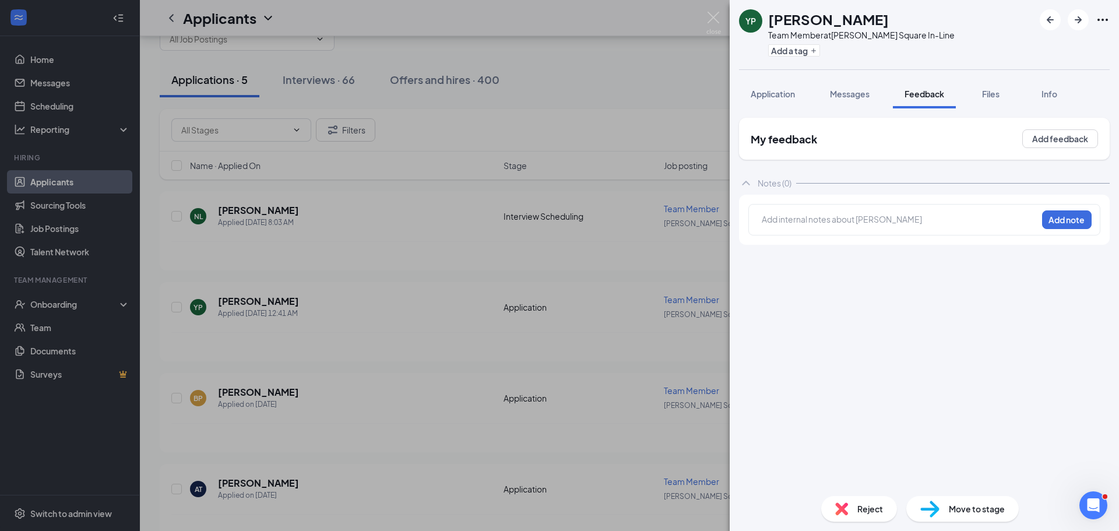
click at [930, 236] on div "Add internal notes about [PERSON_NAME] Add note" at bounding box center [924, 220] width 371 height 50
click at [930, 220] on div at bounding box center [899, 219] width 274 height 12
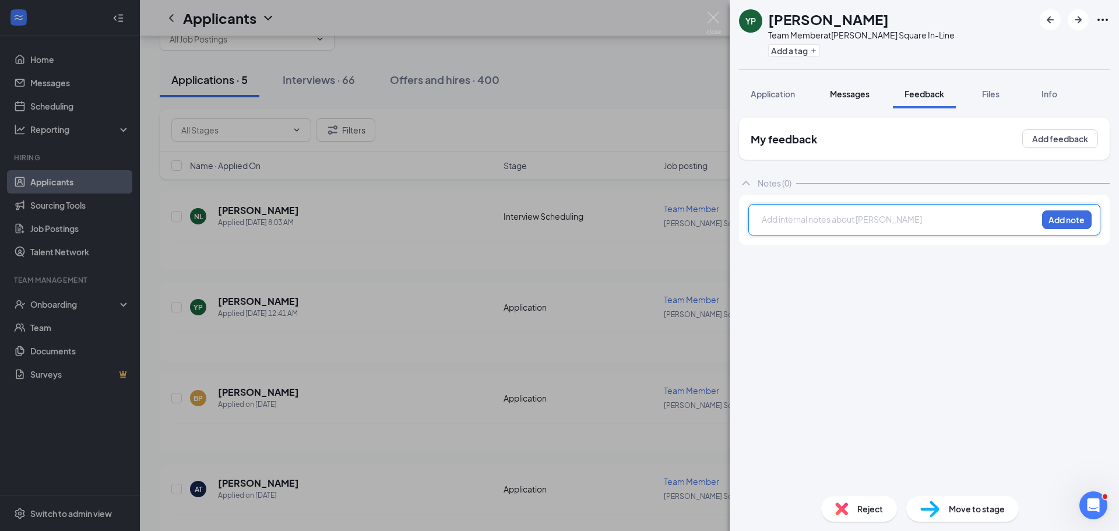
click at [831, 83] on button "Messages" at bounding box center [849, 93] width 63 height 29
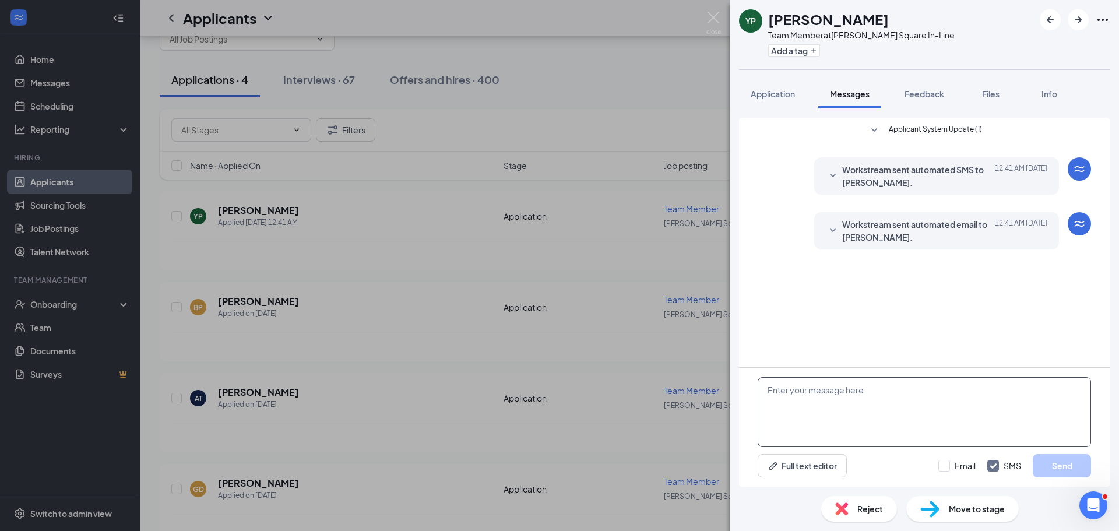
click at [861, 399] on textarea at bounding box center [924, 412] width 333 height 70
click at [859, 398] on textarea "Than" at bounding box center [924, 412] width 333 height 70
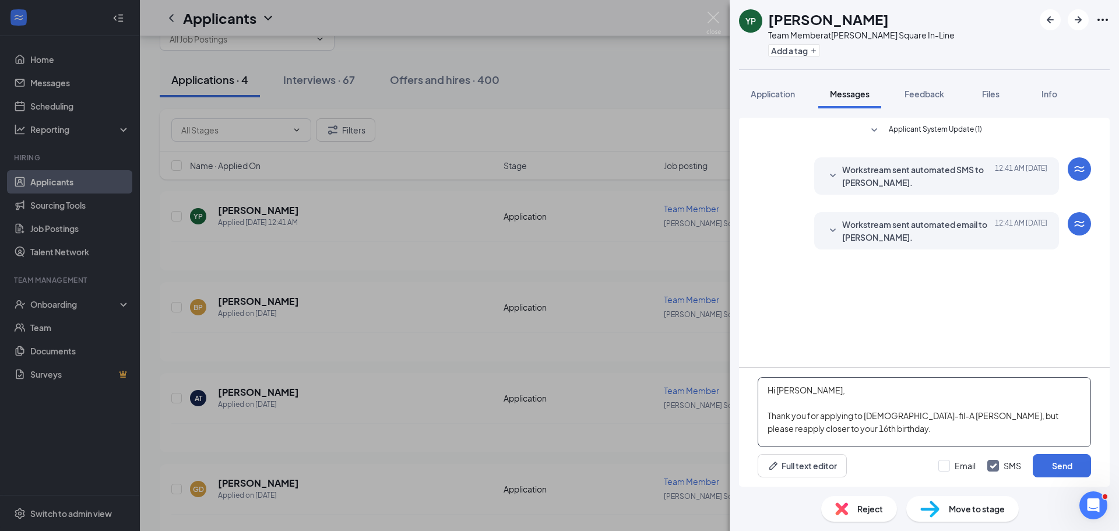
scroll to position [13, 0]
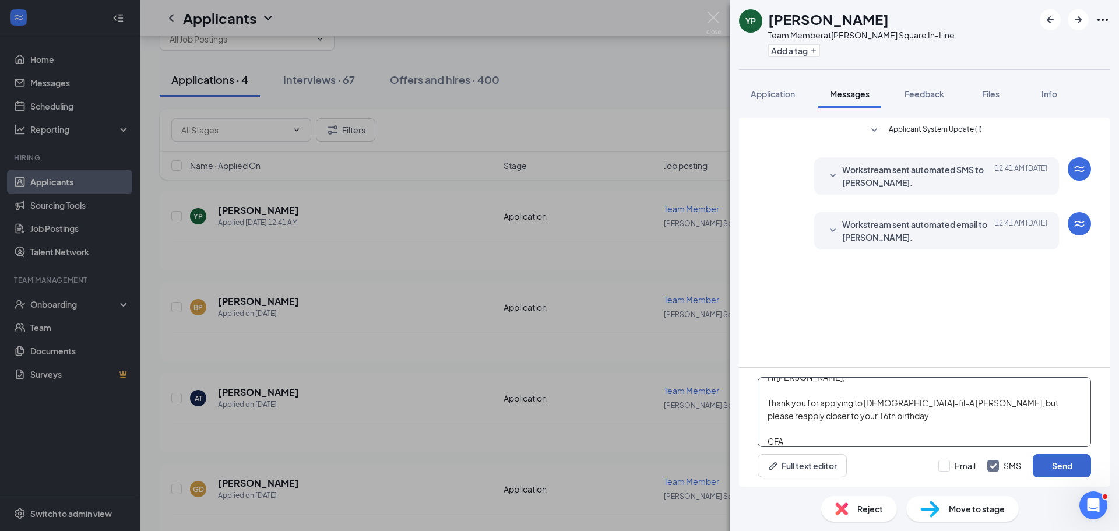
type textarea "Hi [PERSON_NAME], Thank you for applying to [DEMOGRAPHIC_DATA]-fil-A [PERSON_NA…"
click at [1057, 471] on button "Send" at bounding box center [1062, 465] width 58 height 23
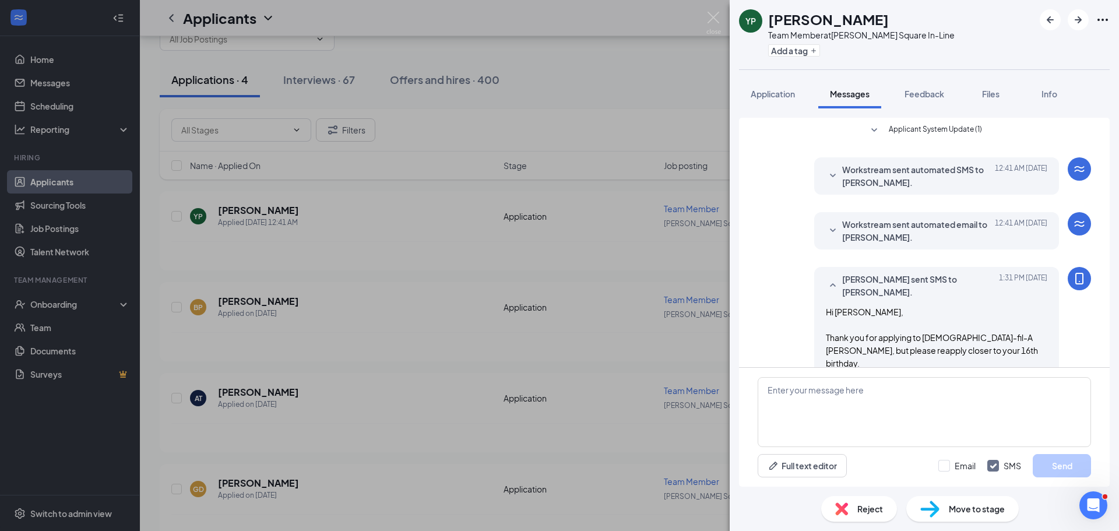
scroll to position [21, 0]
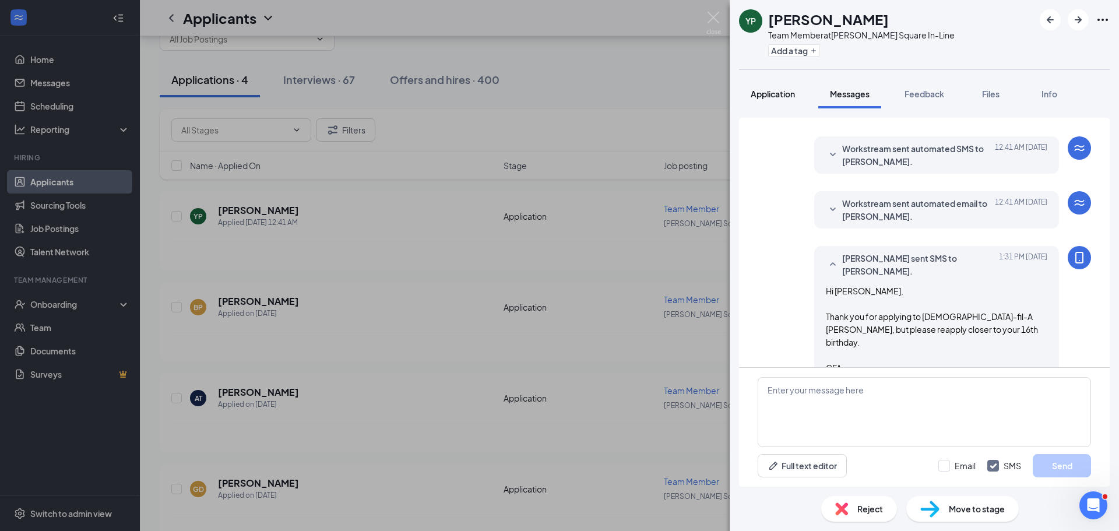
click at [768, 104] on button "Application" at bounding box center [773, 93] width 68 height 29
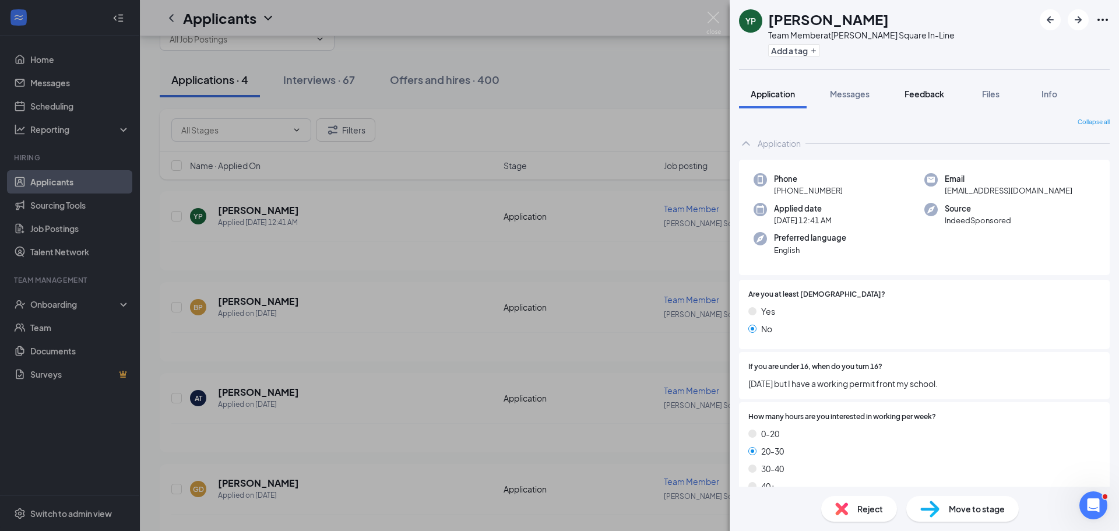
click at [931, 84] on button "Feedback" at bounding box center [924, 93] width 63 height 29
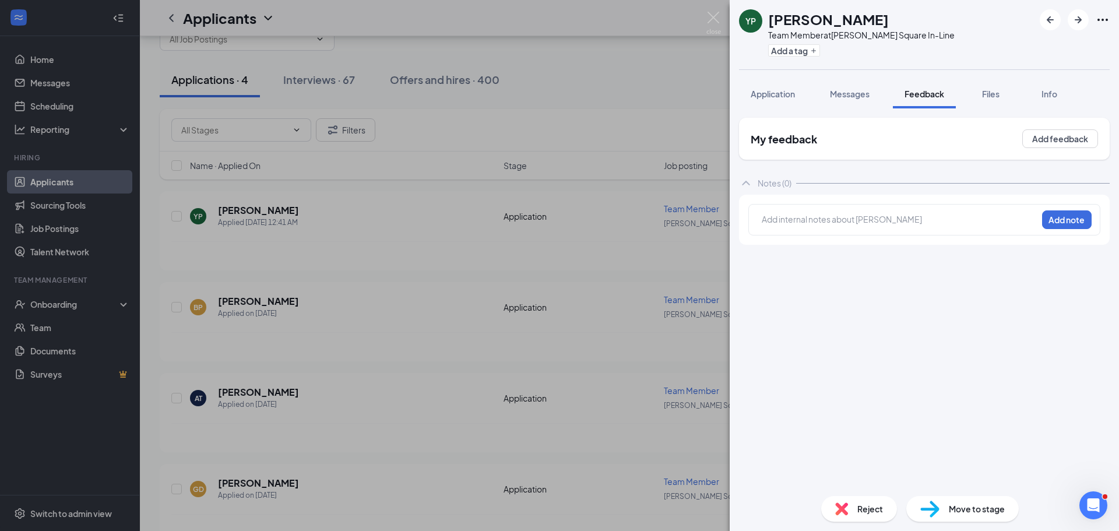
click at [907, 215] on div at bounding box center [899, 219] width 274 height 12
click at [1089, 213] on button "Add note" at bounding box center [1067, 219] width 50 height 19
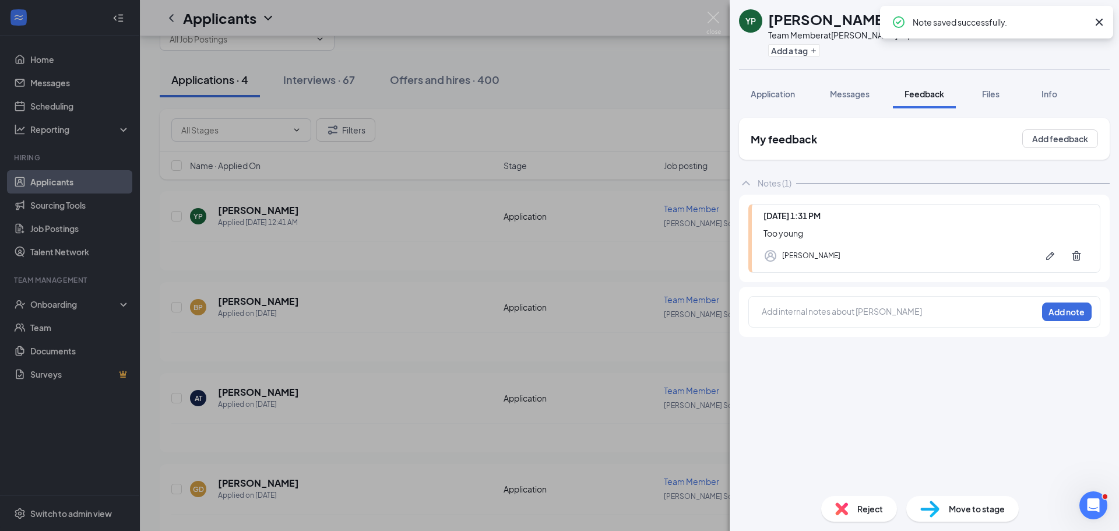
click at [836, 501] on div "Reject" at bounding box center [859, 509] width 76 height 26
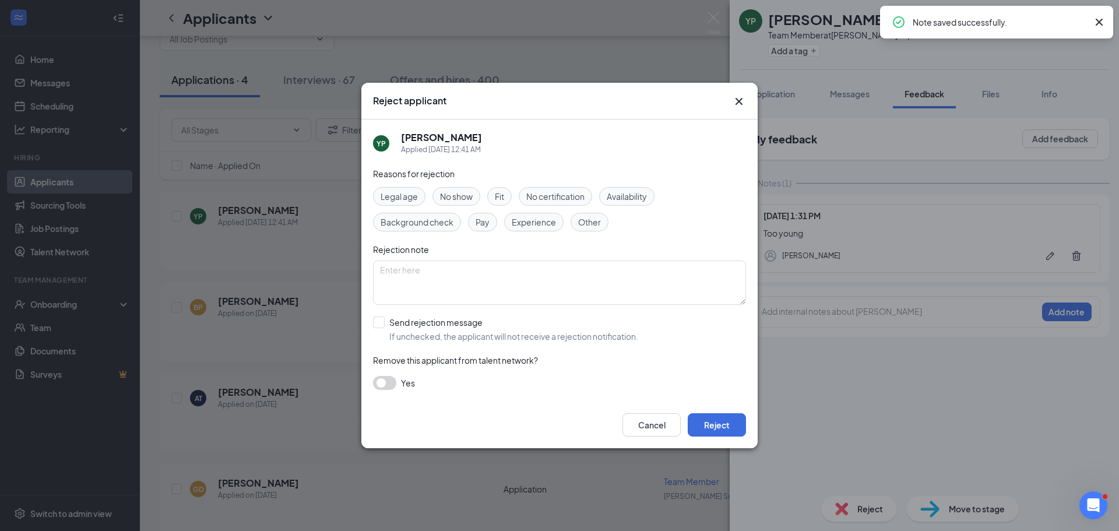
click at [496, 198] on span "Fit" at bounding box center [499, 196] width 9 height 13
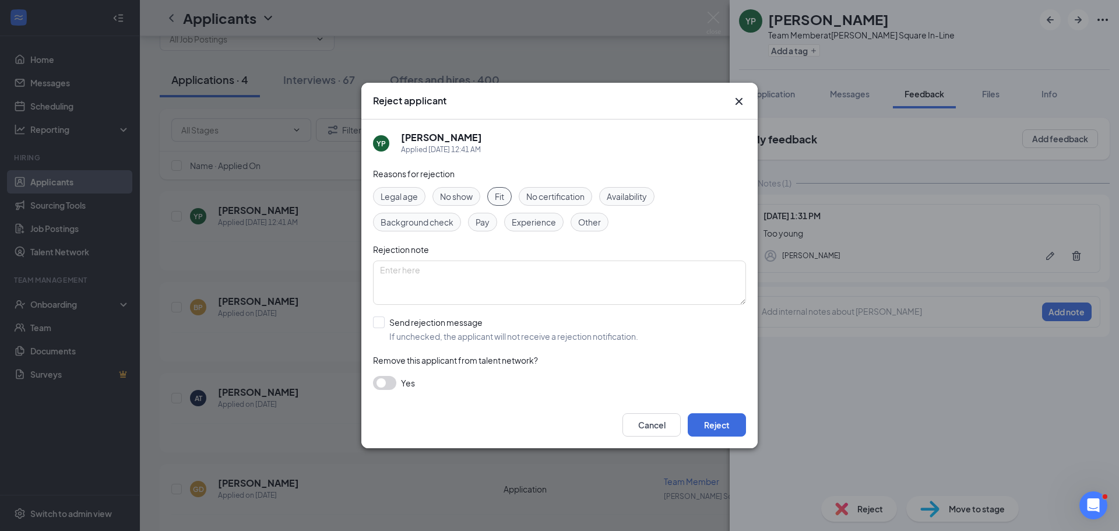
click at [509, 191] on div "Fit" at bounding box center [499, 196] width 24 height 19
click at [732, 425] on button "Reject" at bounding box center [717, 424] width 58 height 23
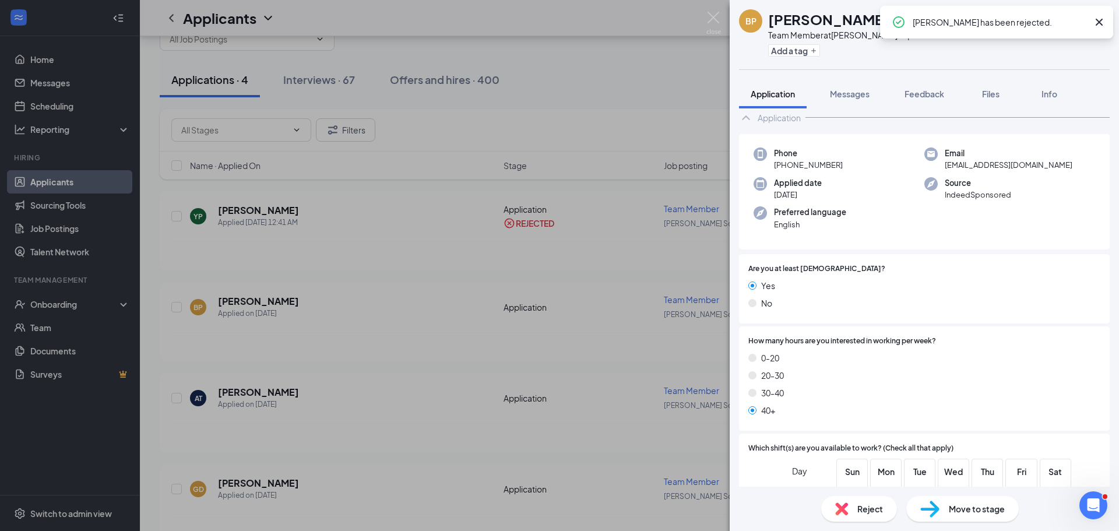
scroll to position [327, 0]
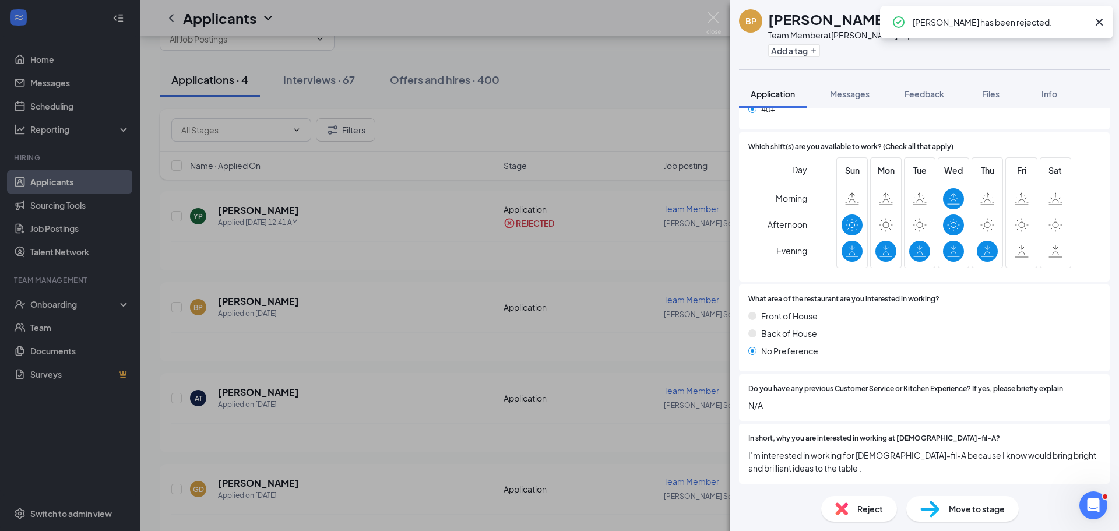
drag, startPoint x: 903, startPoint y: 243, endPoint x: 908, endPoint y: 326, distance: 82.9
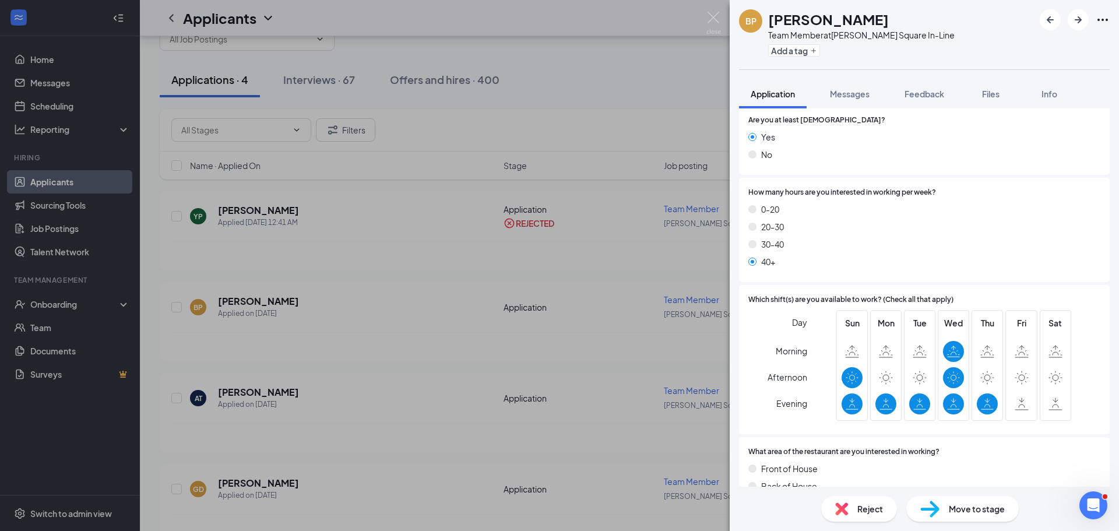
scroll to position [0, 0]
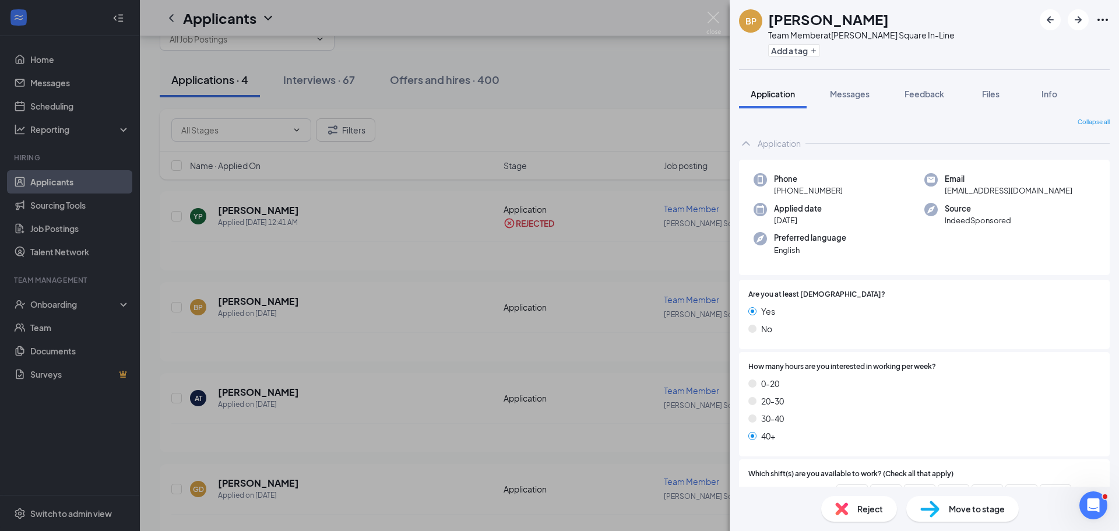
drag, startPoint x: 873, startPoint y: 378, endPoint x: 896, endPoint y: 160, distance: 219.7
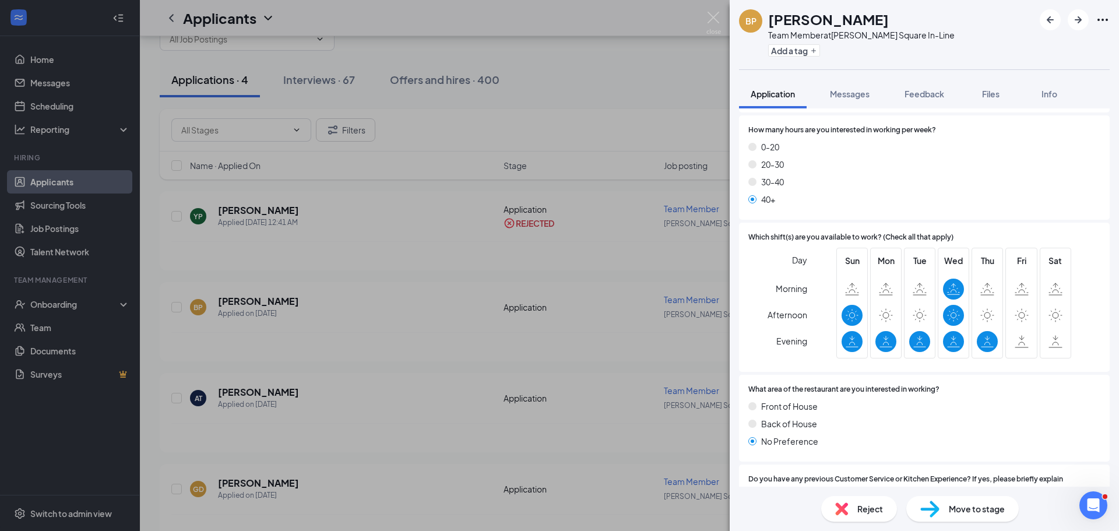
scroll to position [327, 0]
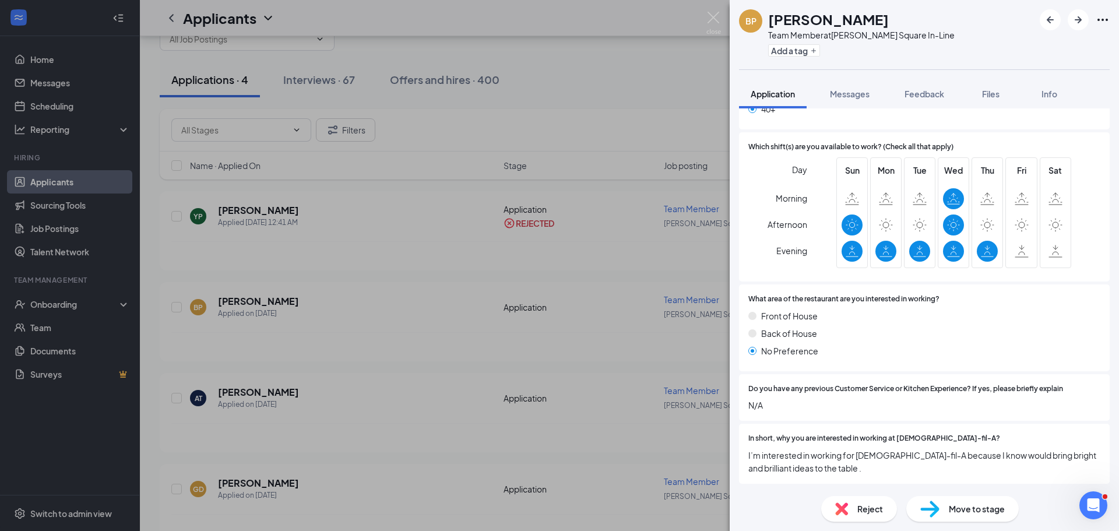
drag, startPoint x: 895, startPoint y: 236, endPoint x: 887, endPoint y: 418, distance: 182.0
click at [829, 488] on div "Reject Move to stage" at bounding box center [924, 509] width 389 height 44
click at [867, 510] on span "Reject" at bounding box center [870, 508] width 26 height 13
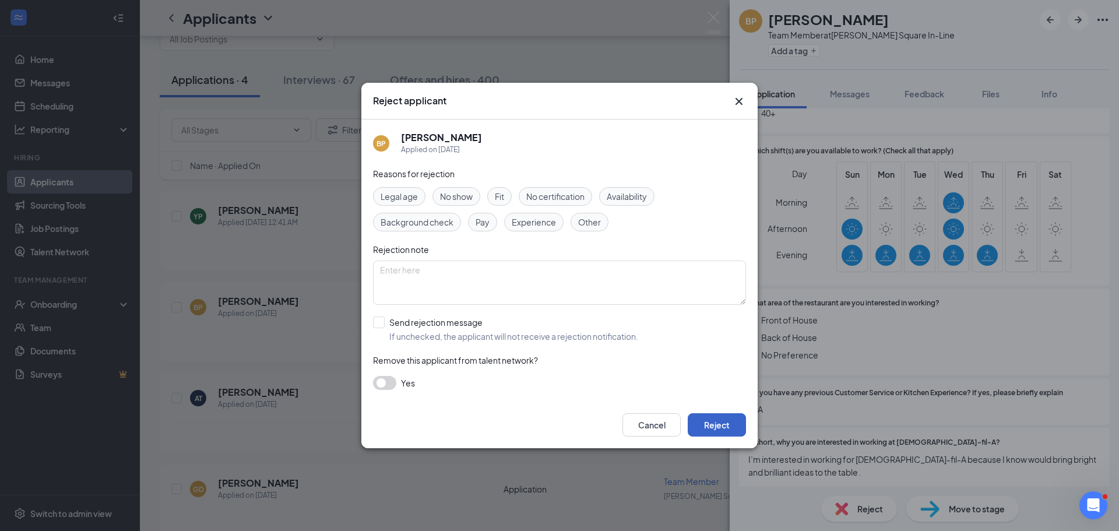
click at [712, 422] on button "Reject" at bounding box center [717, 424] width 58 height 23
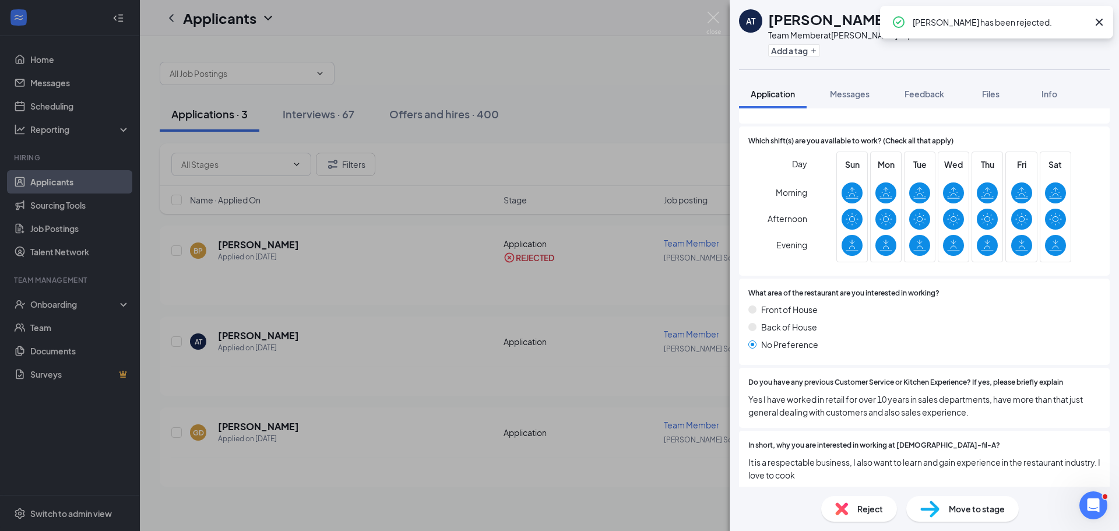
drag, startPoint x: 955, startPoint y: 205, endPoint x: 961, endPoint y: 312, distance: 106.8
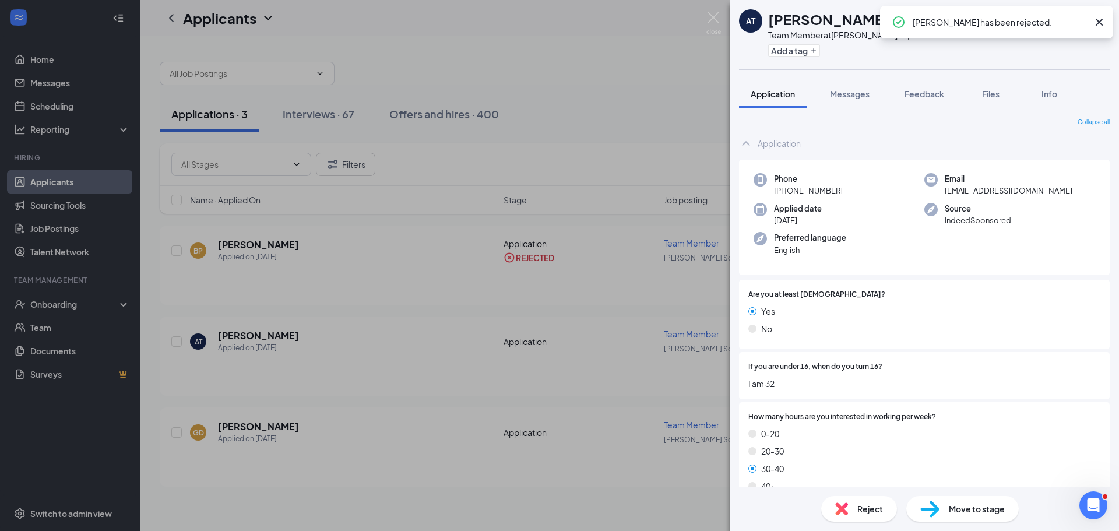
drag, startPoint x: 924, startPoint y: 307, endPoint x: 940, endPoint y: 174, distance: 133.9
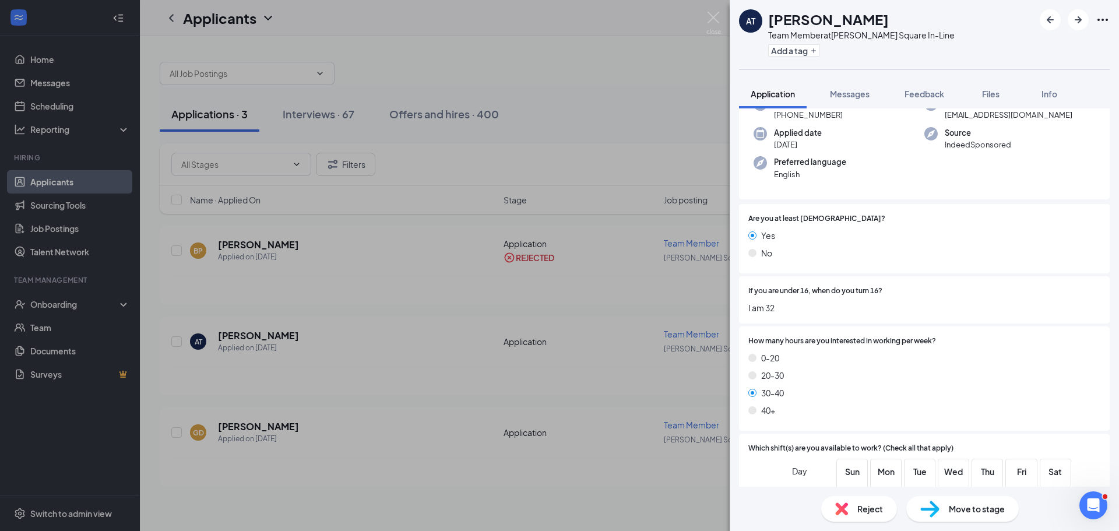
scroll to position [390, 0]
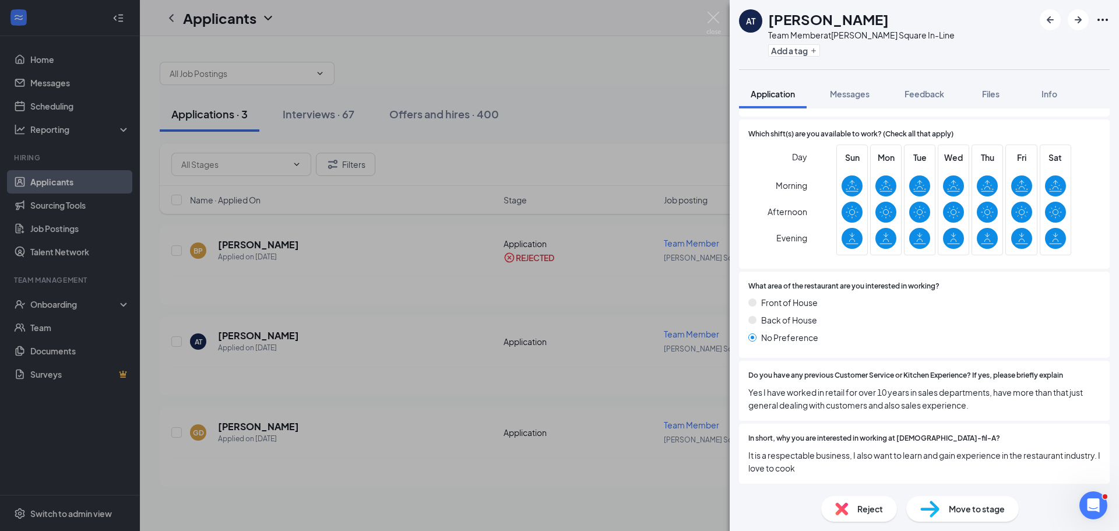
drag, startPoint x: 950, startPoint y: 295, endPoint x: 957, endPoint y: 350, distance: 55.2
click at [935, 511] on img at bounding box center [929, 509] width 19 height 17
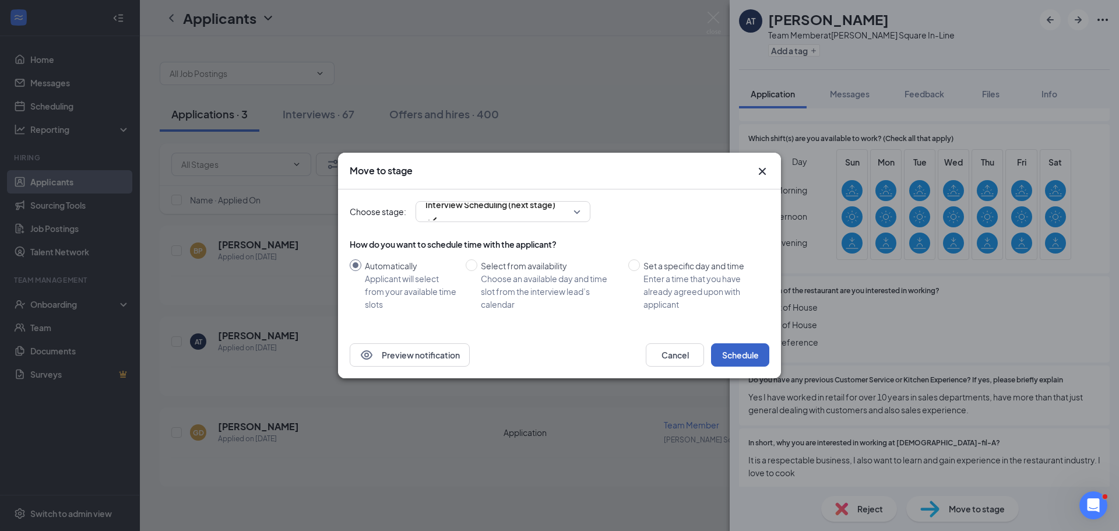
click at [767, 351] on button "Schedule" at bounding box center [740, 354] width 58 height 23
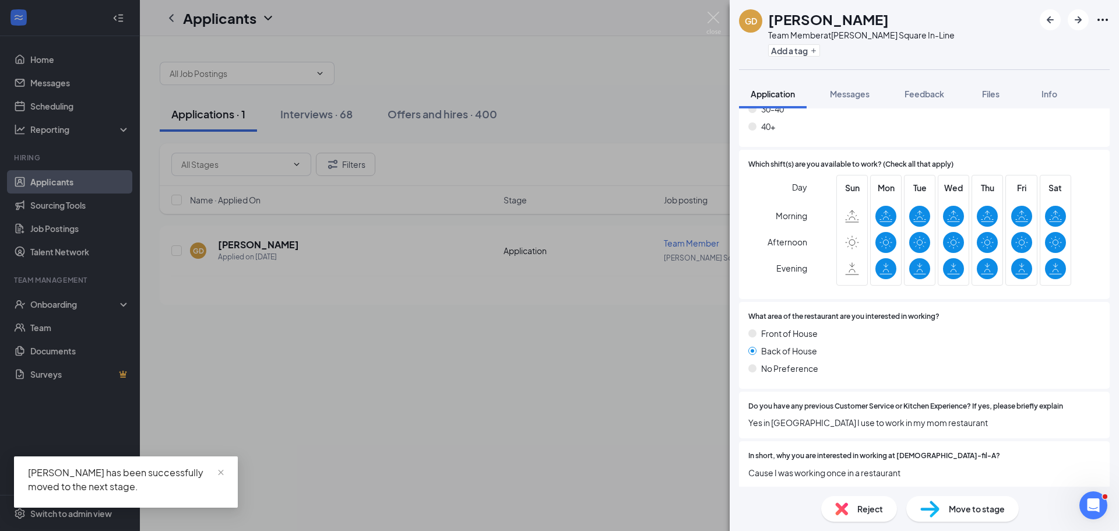
scroll to position [314, 0]
drag, startPoint x: 865, startPoint y: 209, endPoint x: 868, endPoint y: 424, distance: 215.1
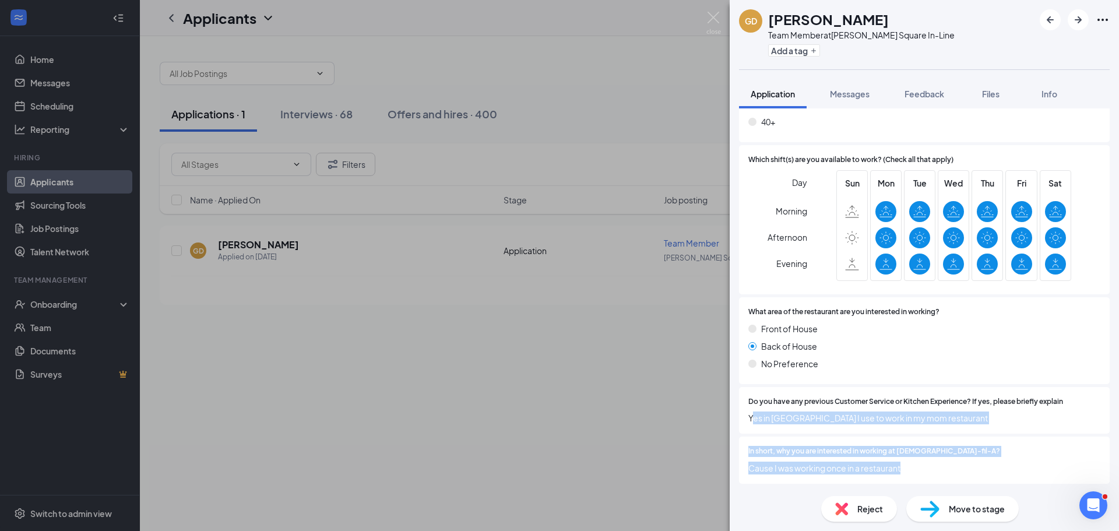
drag, startPoint x: 753, startPoint y: 411, endPoint x: 913, endPoint y: 469, distance: 169.8
click at [913, 469] on div "Are you at least [DEMOGRAPHIC_DATA]? Yes No How many hours are you interested i…" at bounding box center [924, 226] width 371 height 521
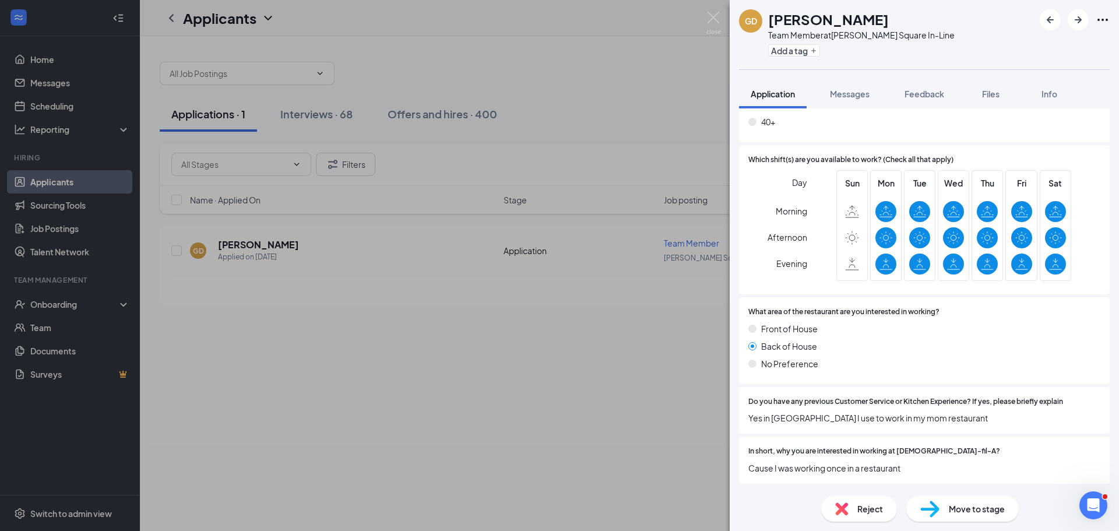
click at [883, 508] on div "Reject" at bounding box center [859, 509] width 76 height 26
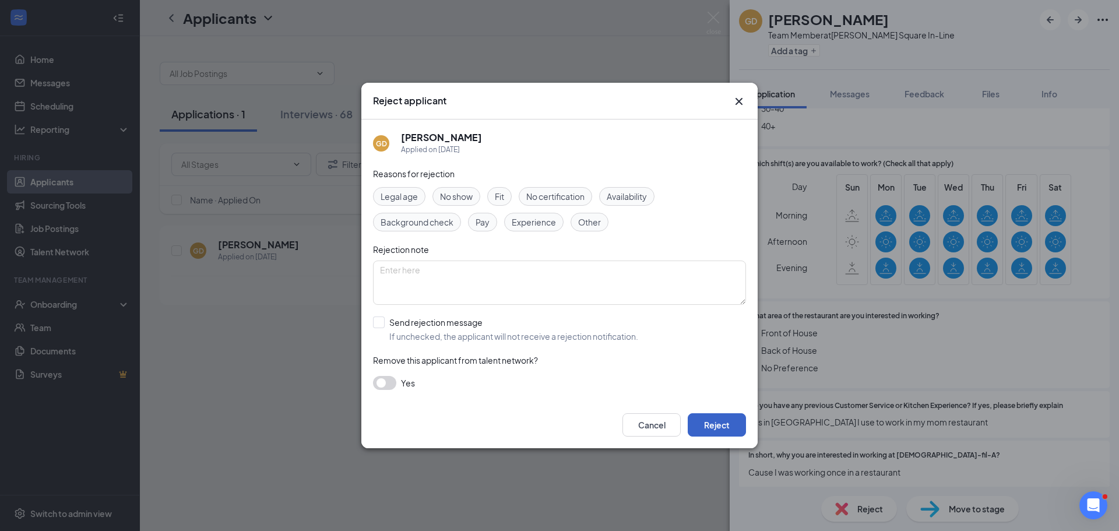
click at [719, 422] on button "Reject" at bounding box center [717, 424] width 58 height 23
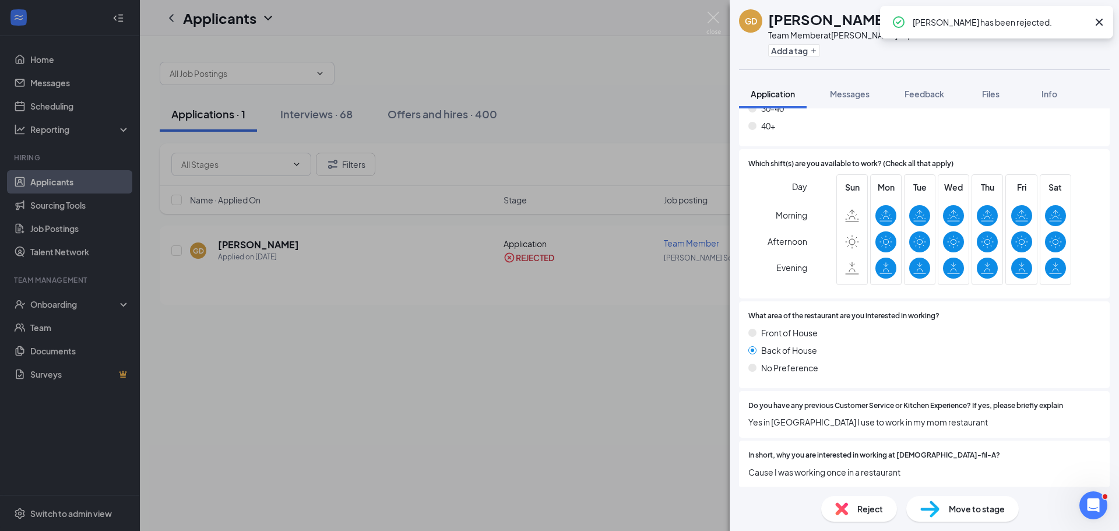
click at [355, 101] on div "GD [PERSON_NAME] Team Member at [PERSON_NAME][GEOGRAPHIC_DATA] In-Line Add a ta…" at bounding box center [559, 265] width 1119 height 531
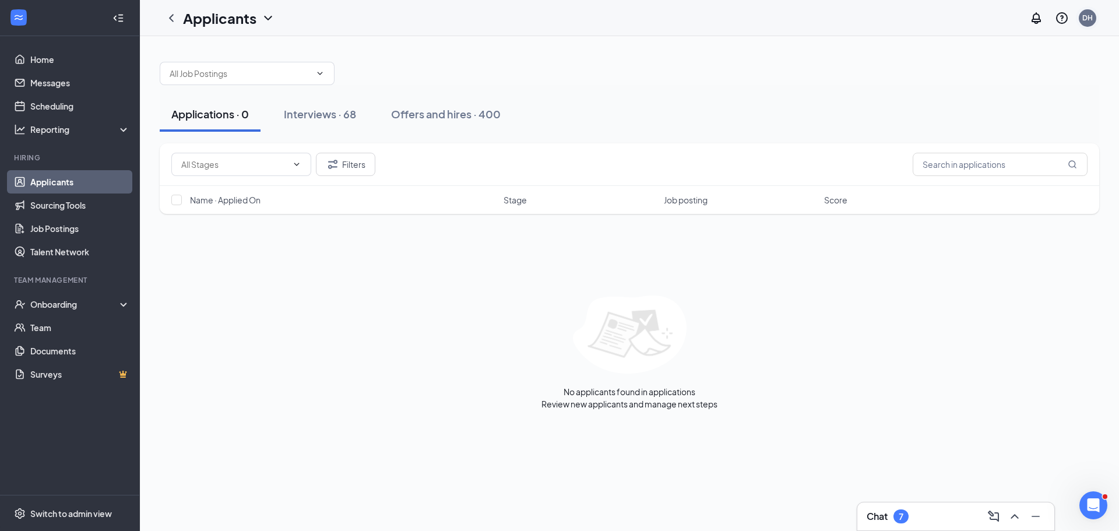
click at [1094, 24] on div "DH" at bounding box center [1087, 17] width 17 height 17
click at [1002, 136] on div "Log out" at bounding box center [998, 130] width 64 height 12
